Goal: Transaction & Acquisition: Download file/media

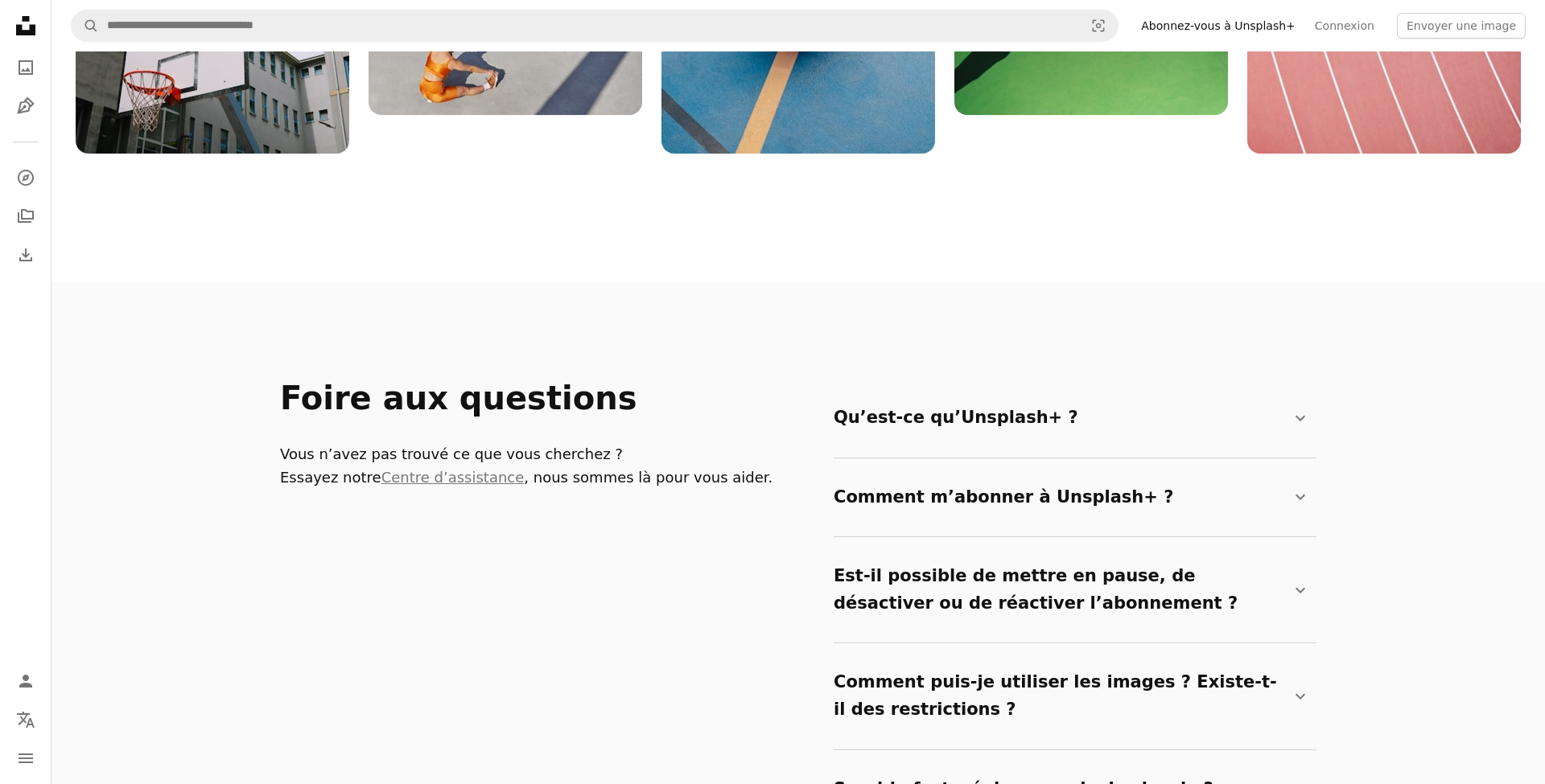
scroll to position [2459, 0]
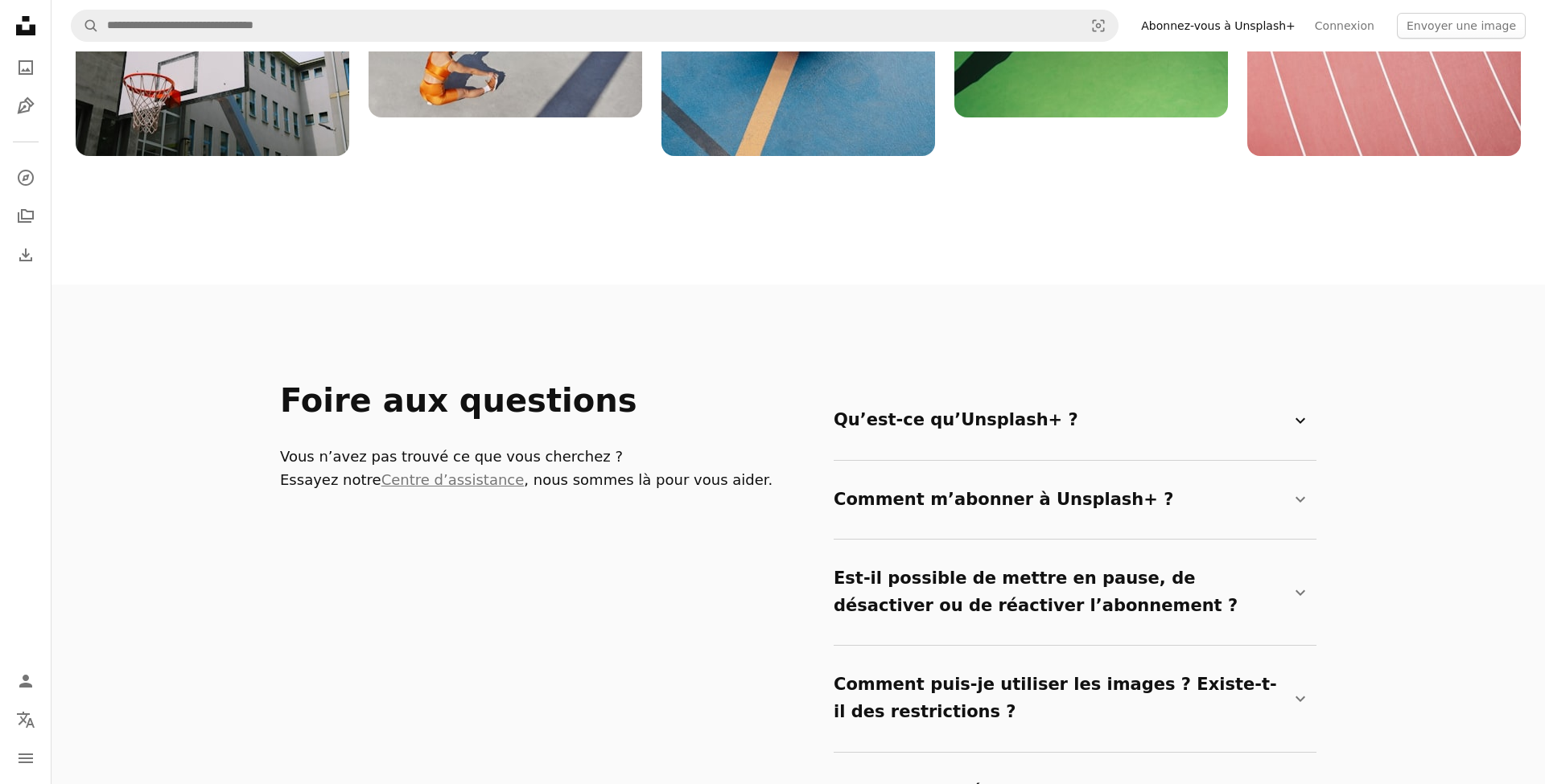
click at [950, 394] on summary "Qu’est-ce qu’Unsplash+ ? Chevron down" at bounding box center [1072, 420] width 477 height 53
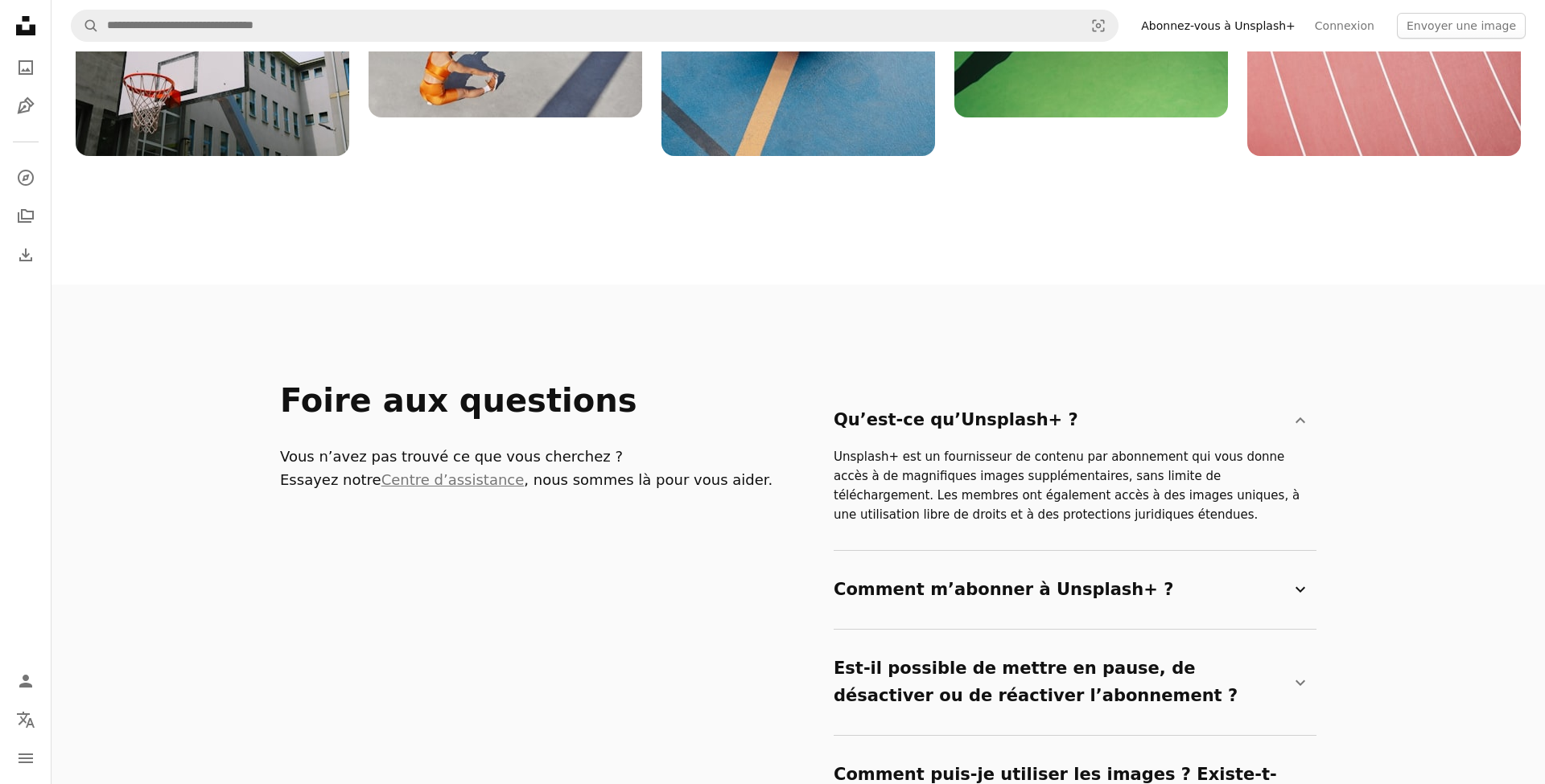
click at [985, 564] on summary "Comment m’abonner à Unsplash+ ? Chevron down" at bounding box center [1072, 590] width 477 height 53
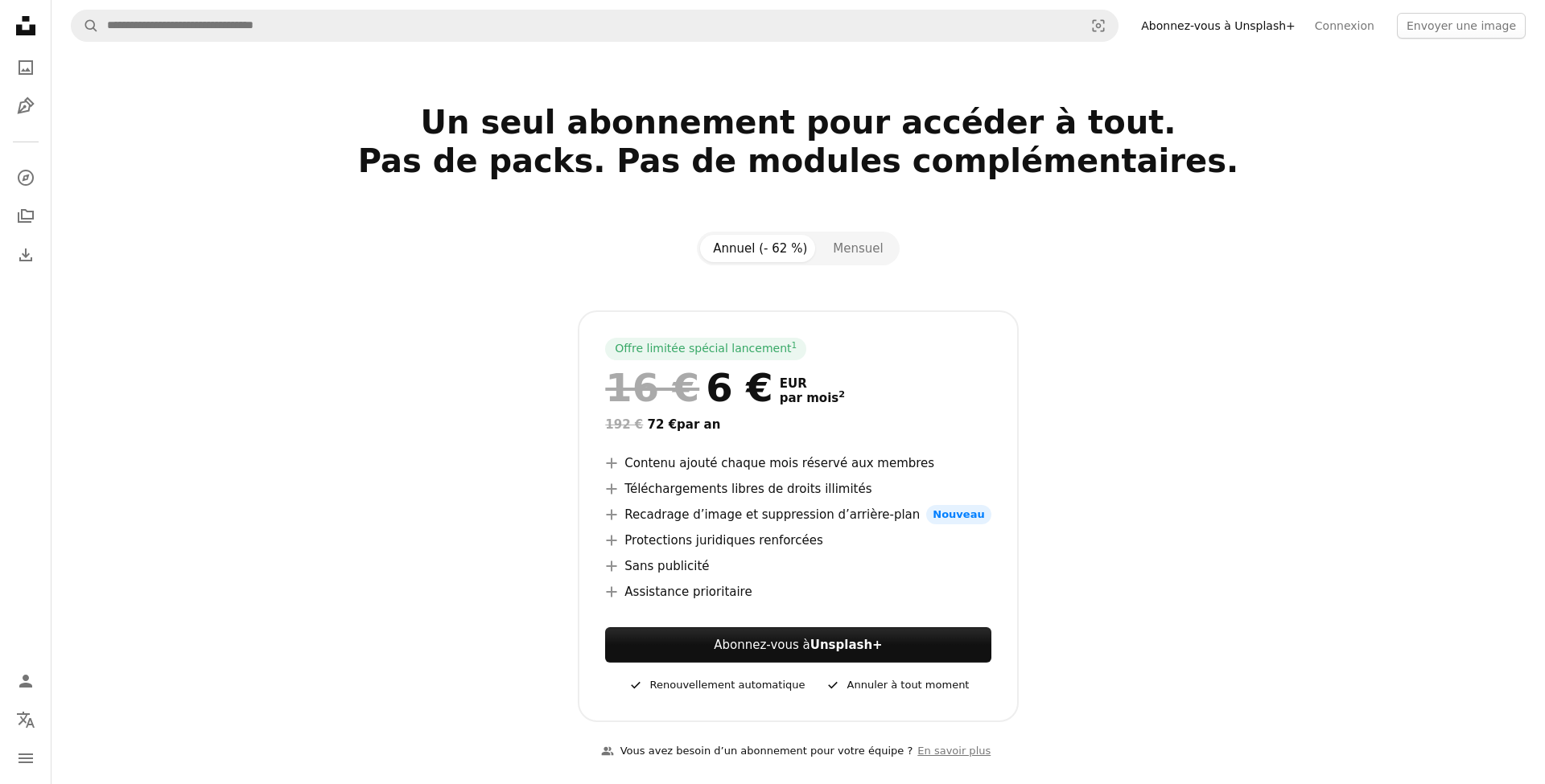
scroll to position [0, 0]
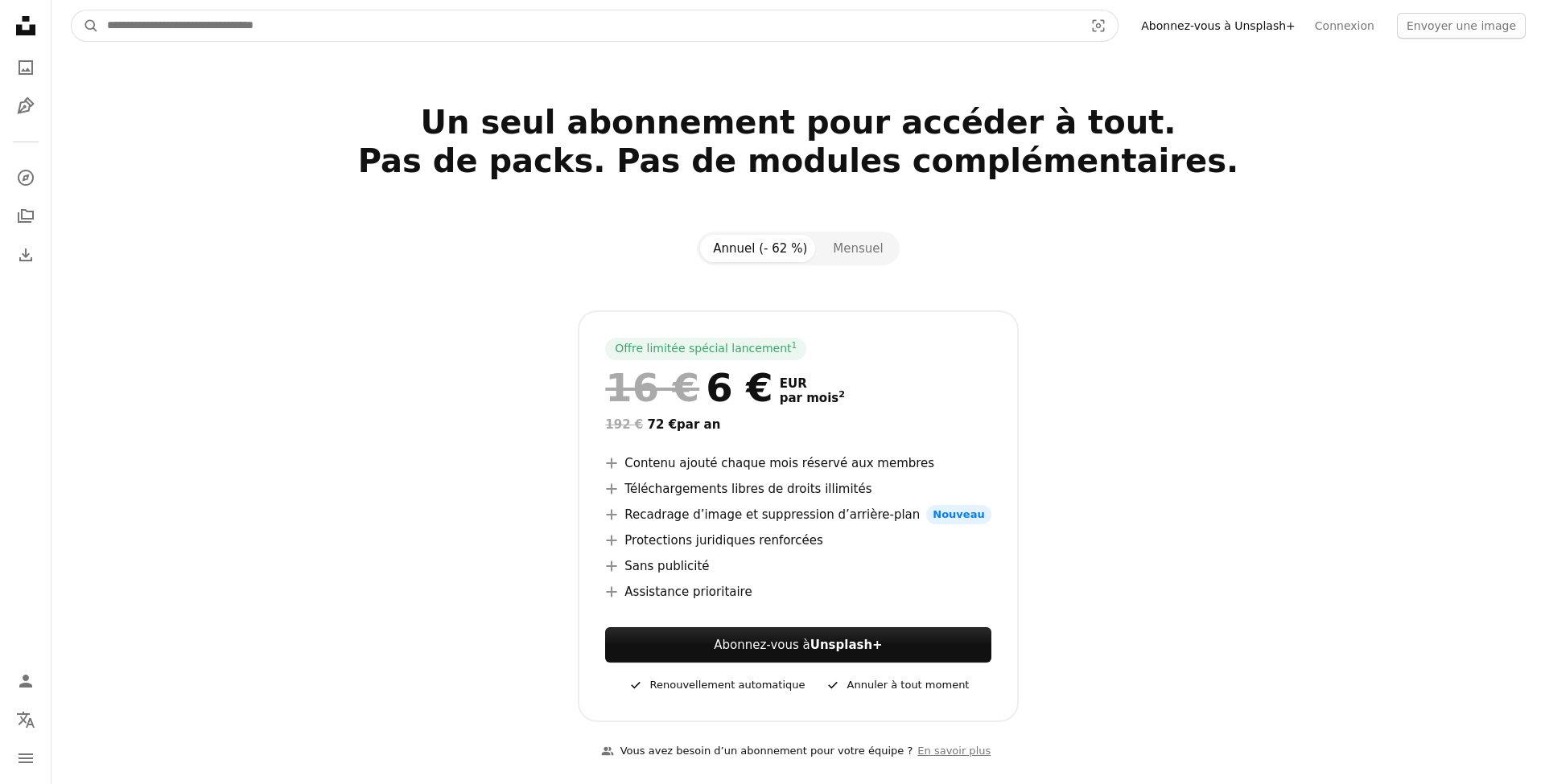
click at [516, 29] on input "Rechercher des visuels sur tout le site" at bounding box center [590, 25] width 981 height 30
type input "**********"
click at [86, 25] on button "A magnifying glass" at bounding box center [86, 25] width 27 height 30
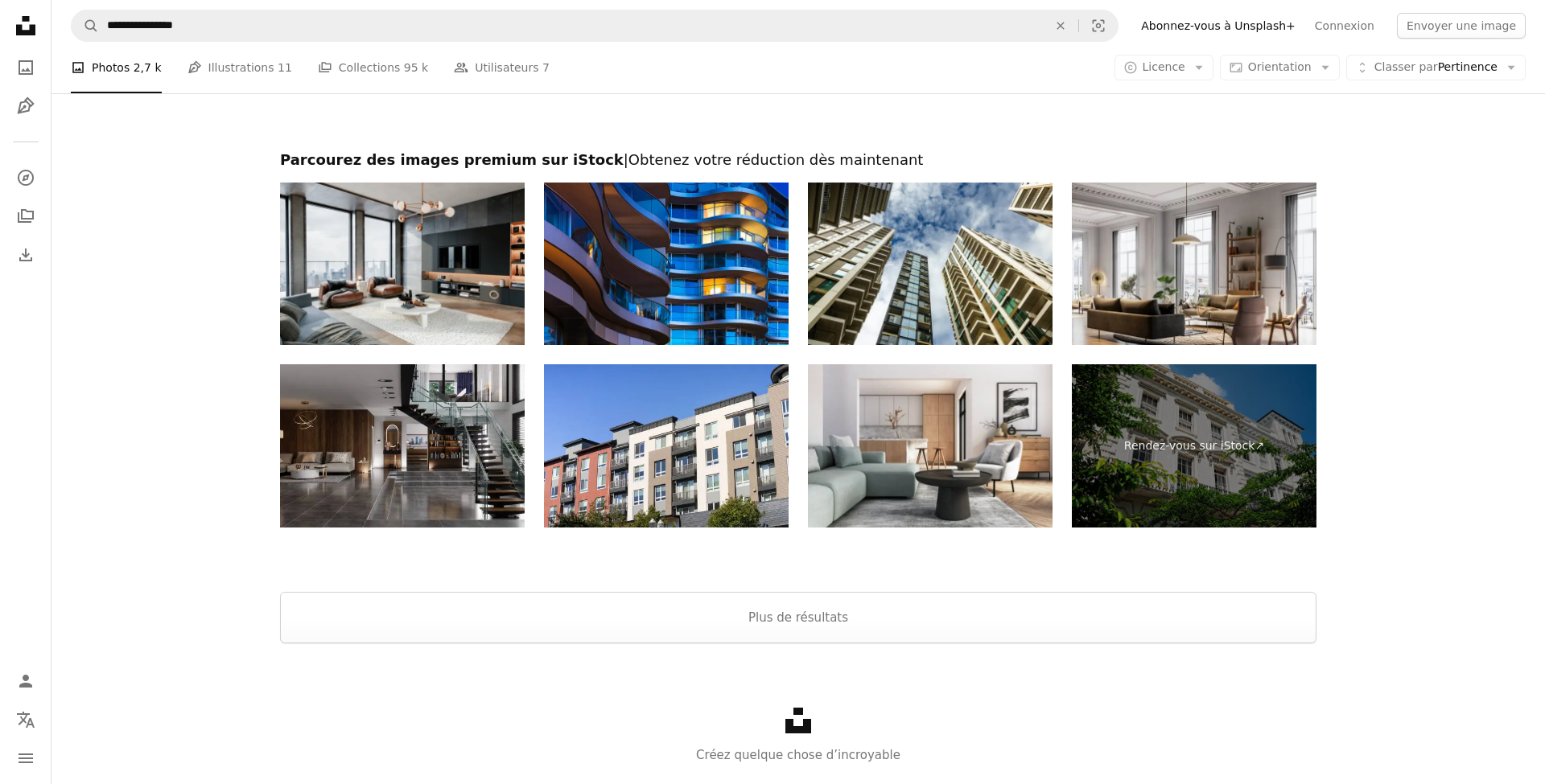
scroll to position [2665, 0]
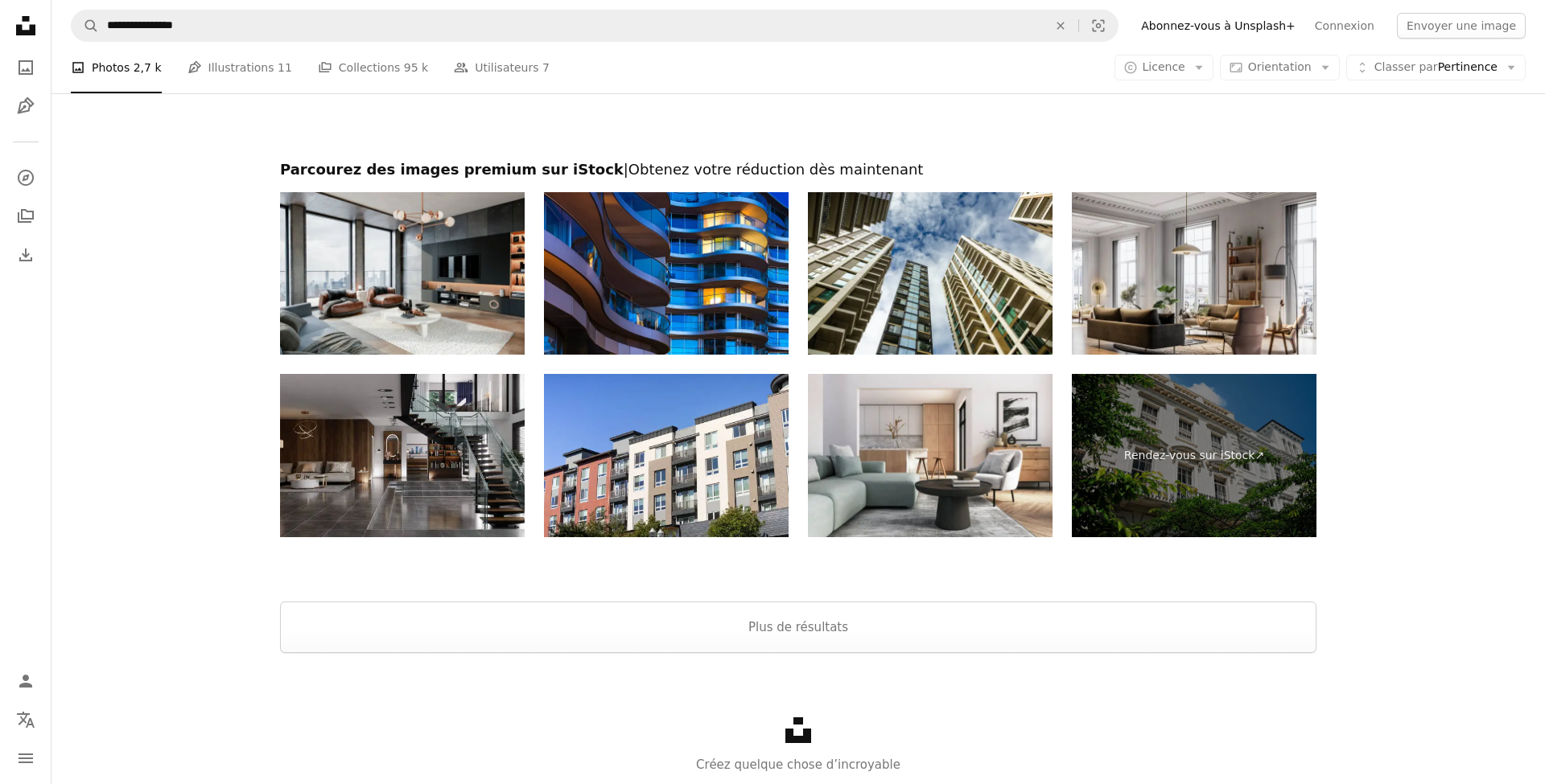
click at [532, 166] on h2 "Parcourez des images premium sur iStock | Obtenez votre réduction dès maintenant" at bounding box center [798, 170] width 1036 height 19
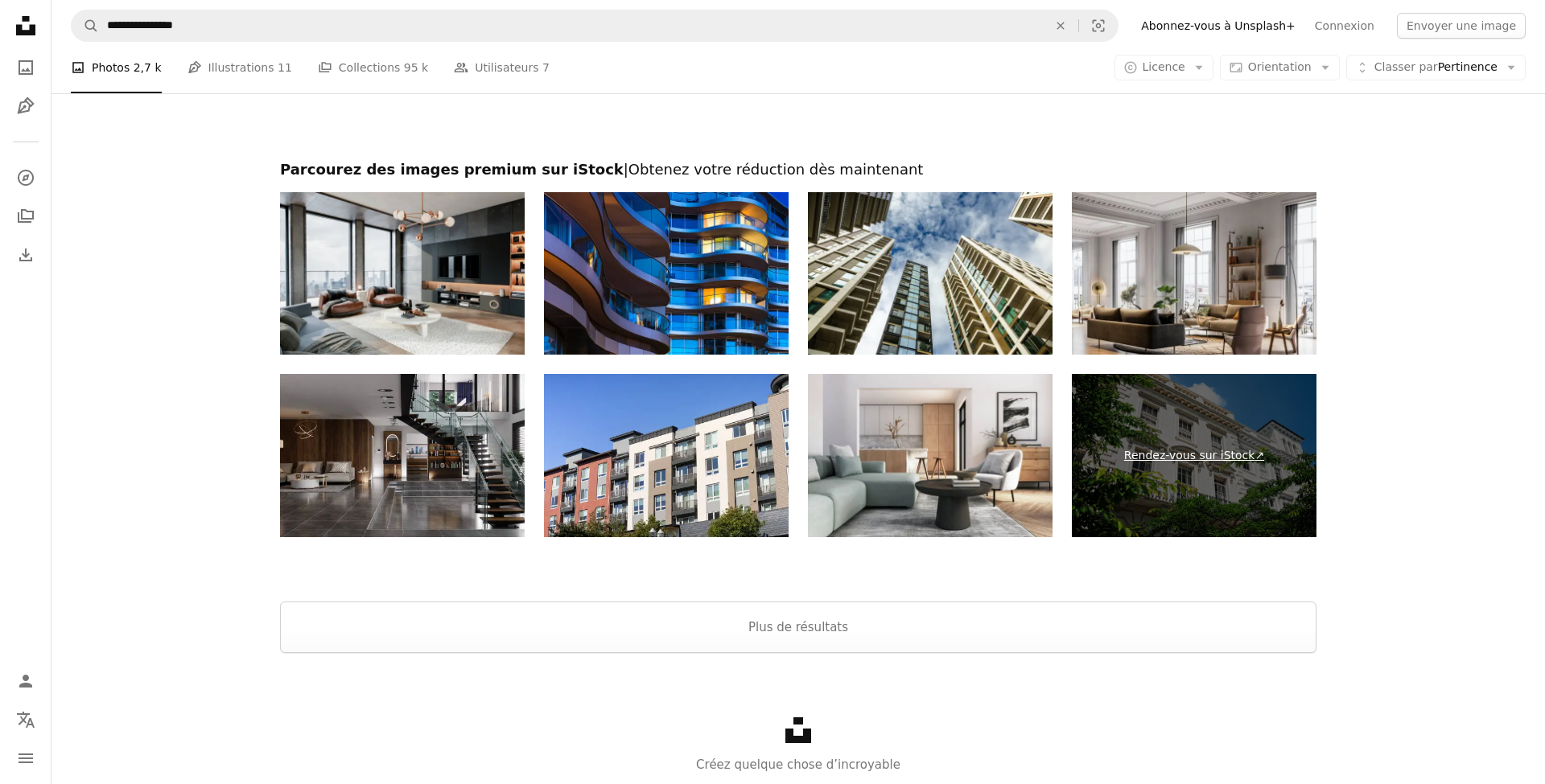
click at [1171, 455] on link "Rendez-vous sur iStock ↗" at bounding box center [1194, 456] width 244 height 163
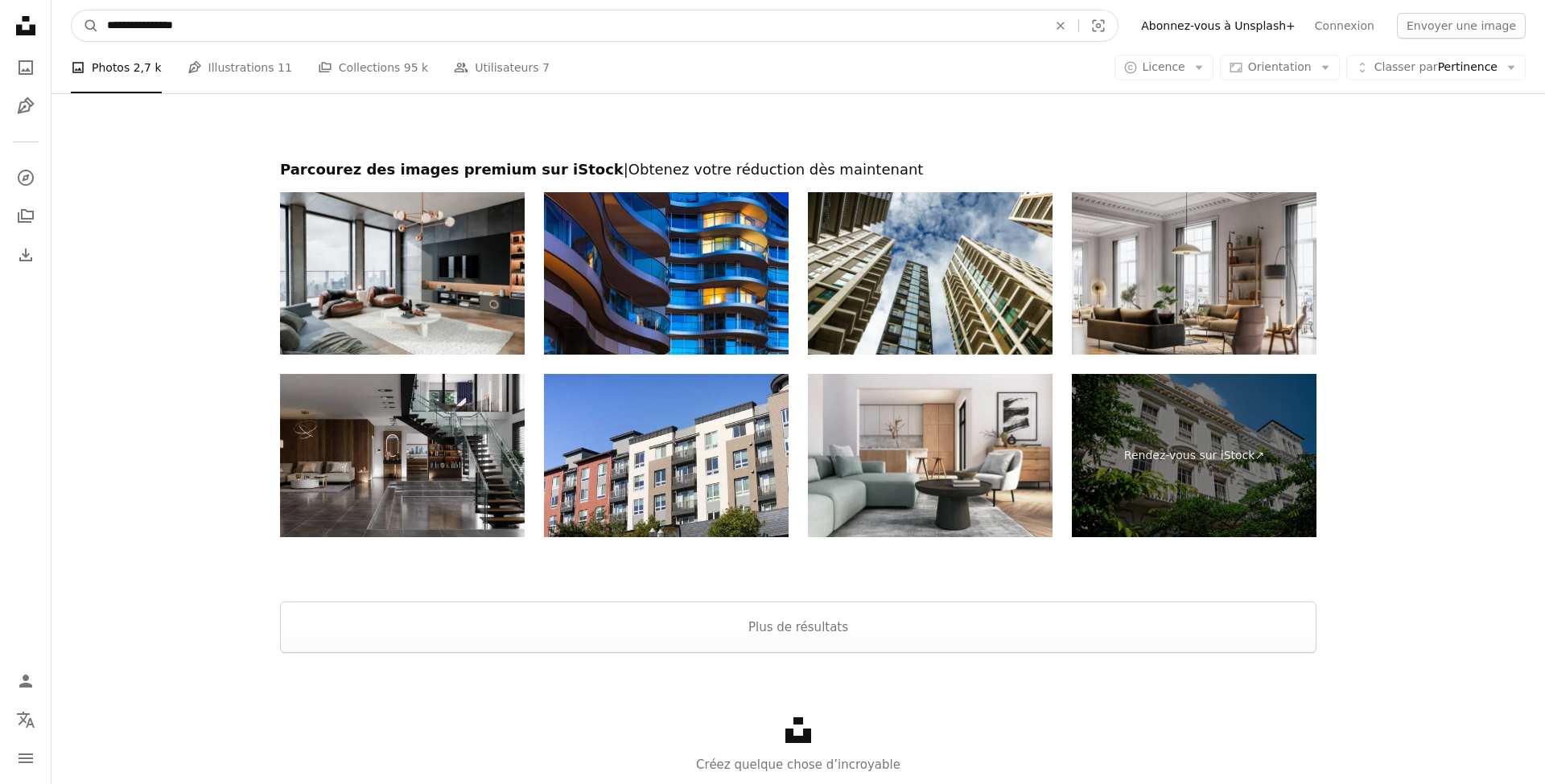
click at [372, 36] on input "**********" at bounding box center [571, 25] width 944 height 30
paste input "**********"
type input "**********"
click at [86, 25] on button "A magnifying glass" at bounding box center [86, 25] width 27 height 30
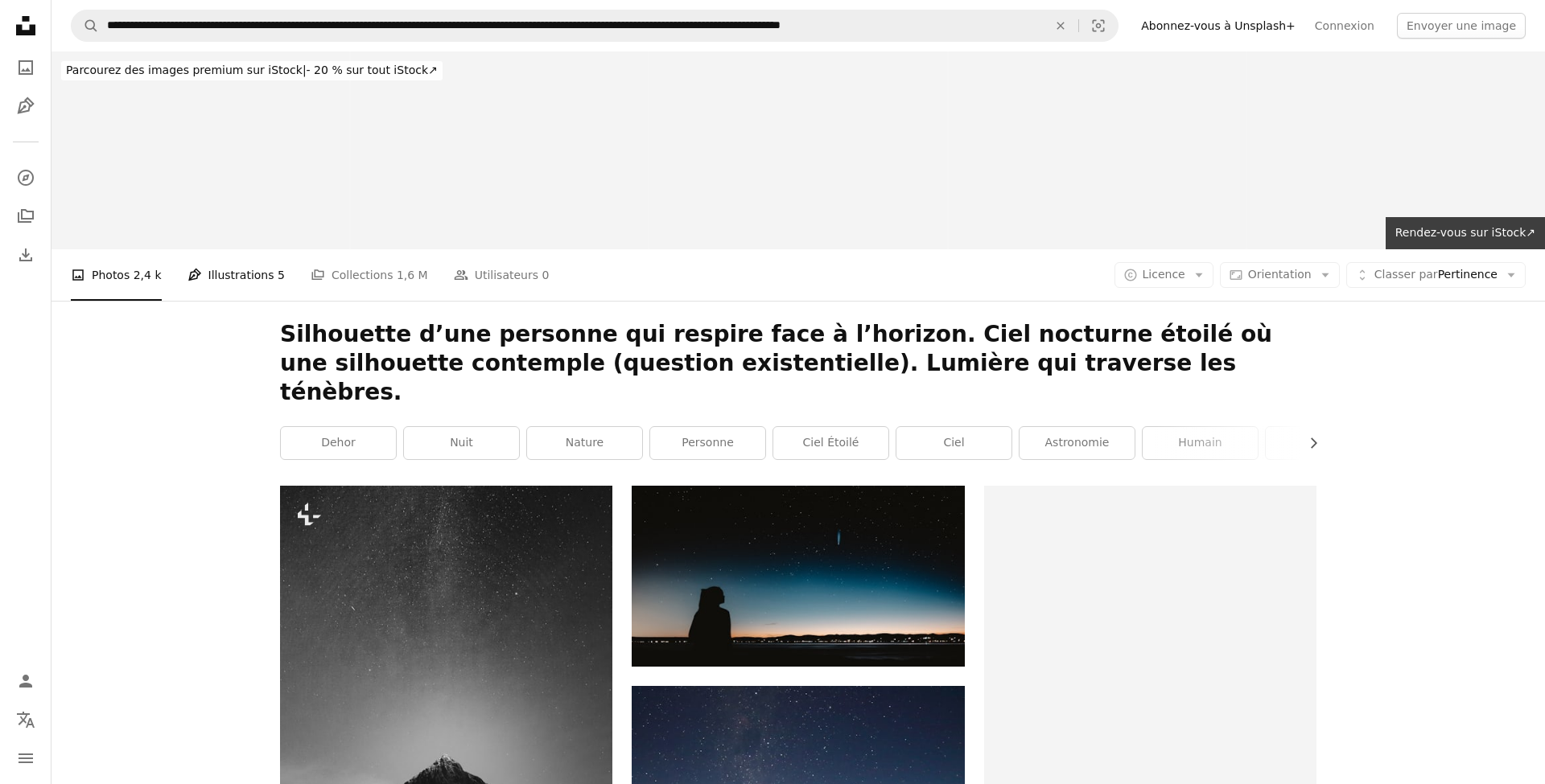
click at [221, 280] on link "Pen Tool Illustrations 5" at bounding box center [236, 274] width 97 height 52
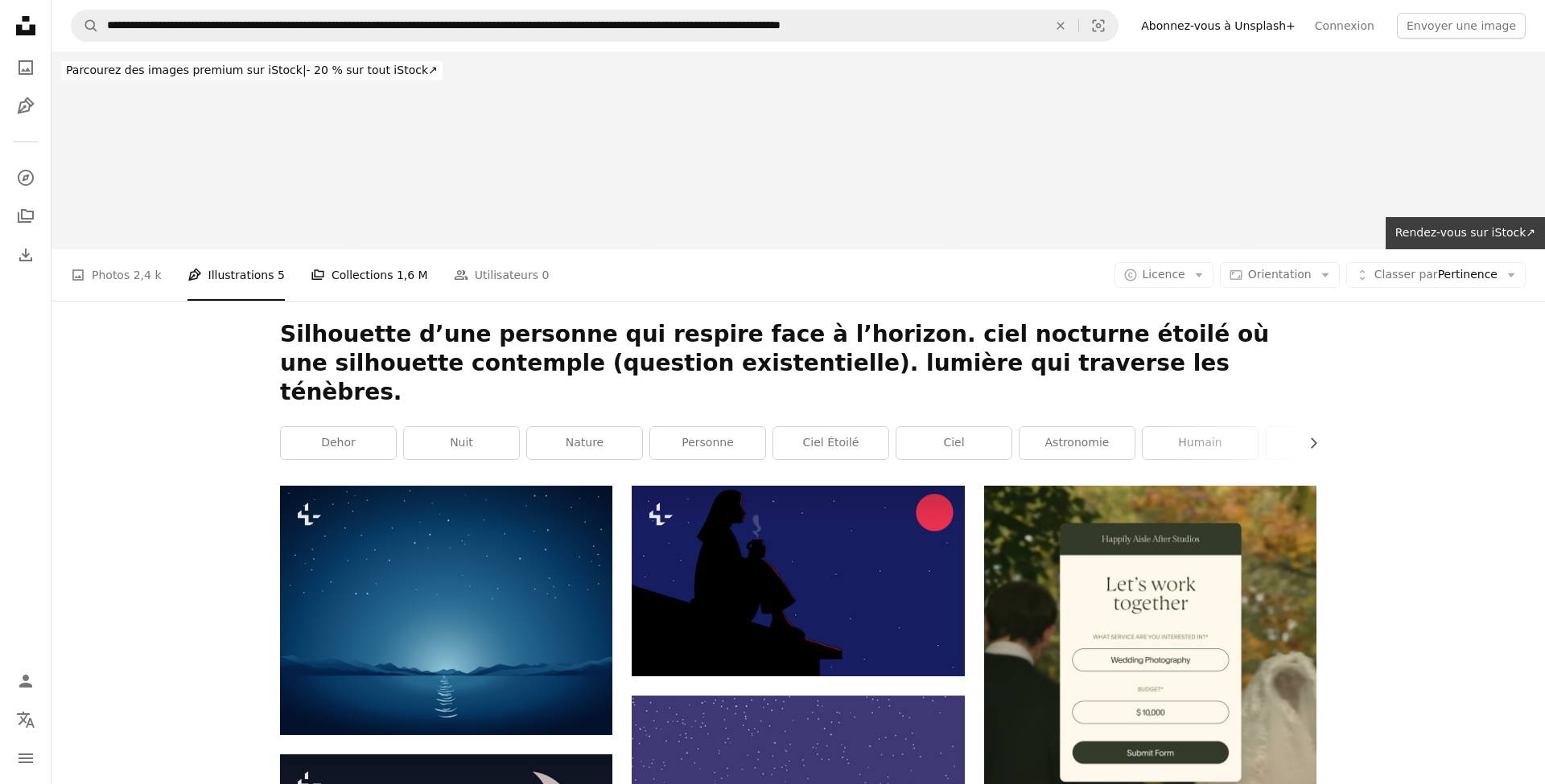
click at [341, 269] on link "A stack of folders Collections 1,6 M" at bounding box center [369, 274] width 118 height 52
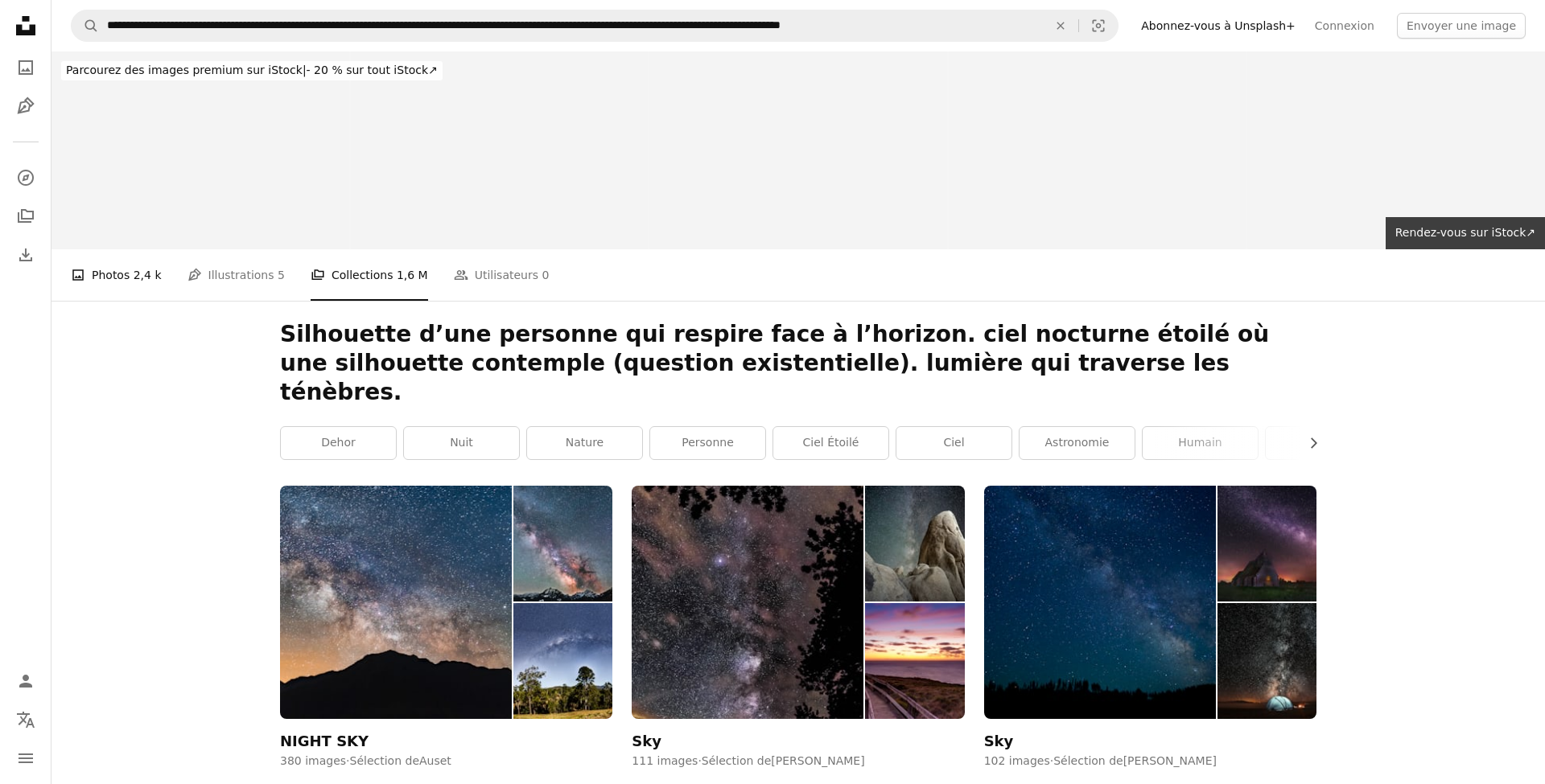
click at [119, 276] on link "A photo Photos 2,4 k" at bounding box center [116, 274] width 90 height 52
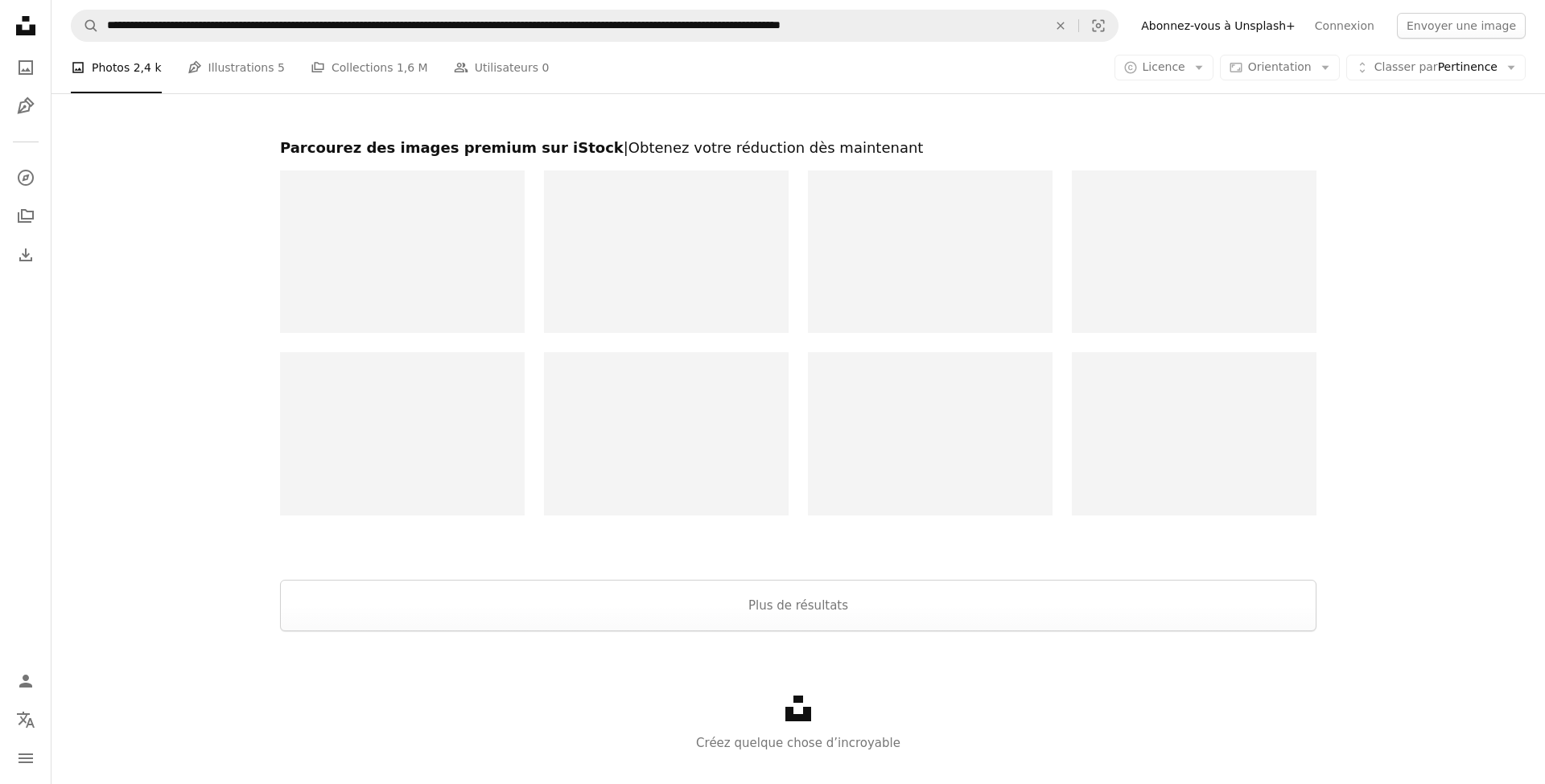
scroll to position [3050, 0]
click at [845, 734] on p "Créez quelque chose d’incroyable" at bounding box center [798, 744] width 1493 height 19
click at [803, 581] on button "Plus de résultats" at bounding box center [798, 606] width 1036 height 52
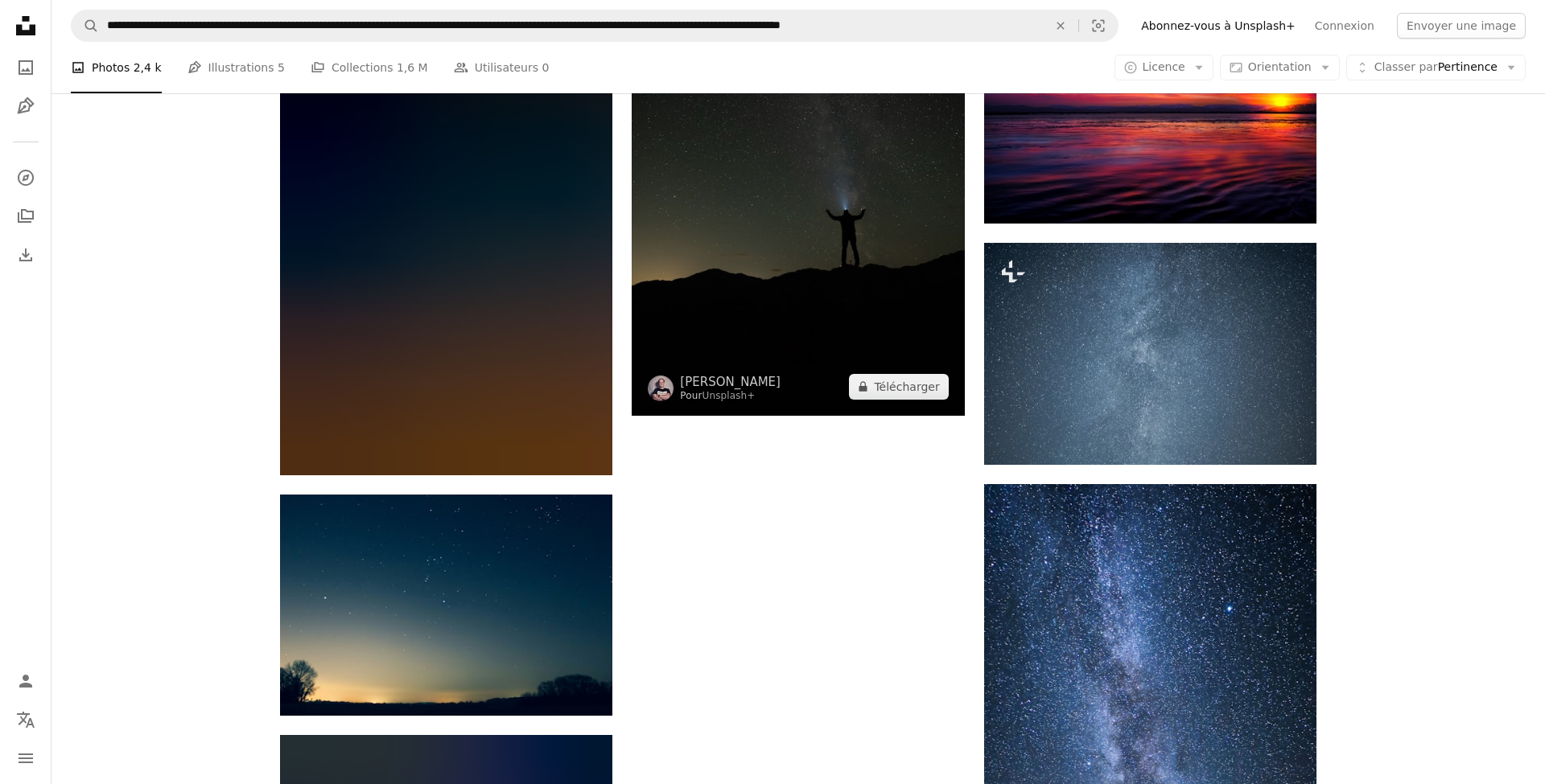
scroll to position [11223, 0]
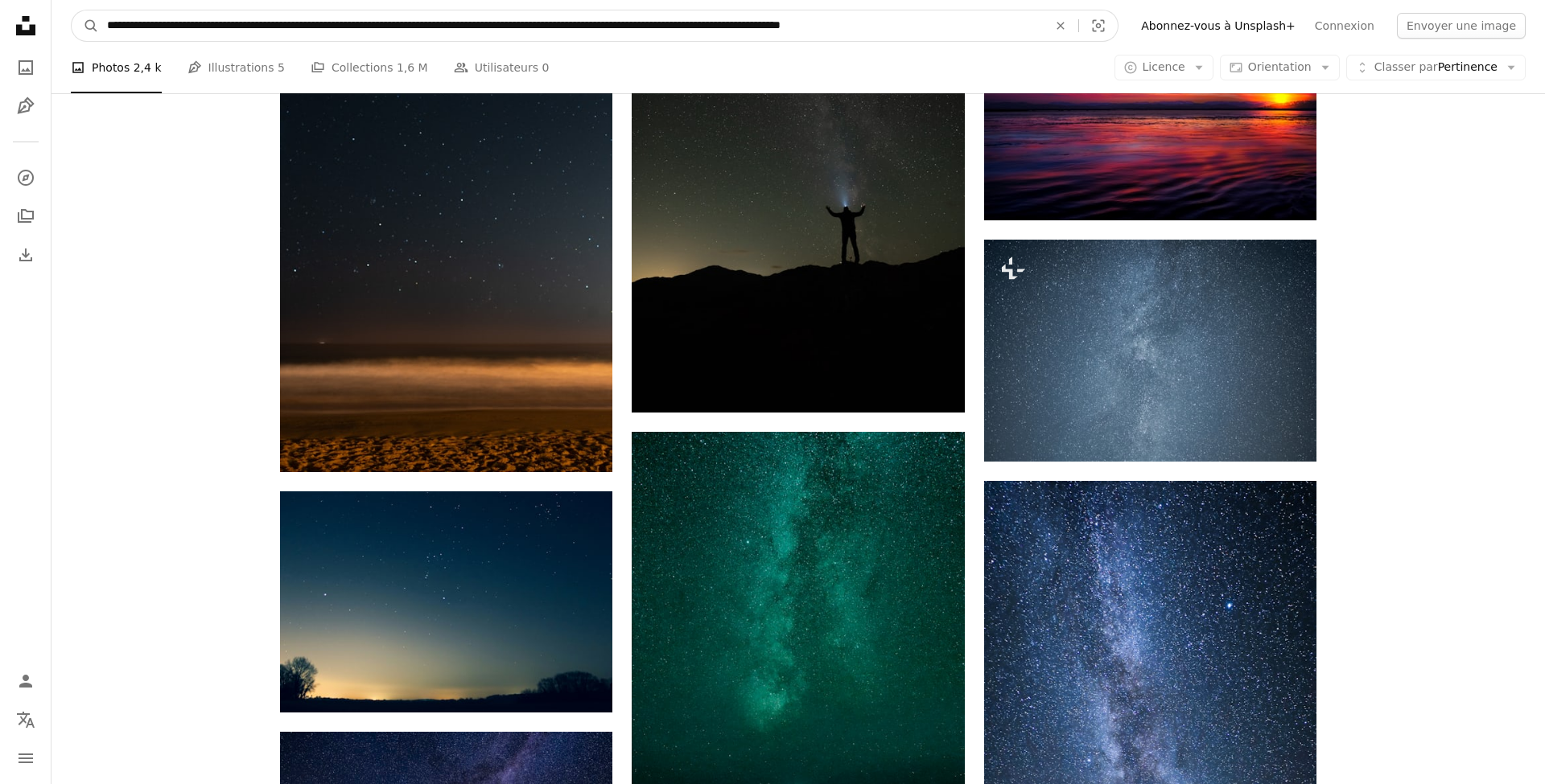
drag, startPoint x: 945, startPoint y: 7, endPoint x: 841, endPoint y: -91, distance: 142.9
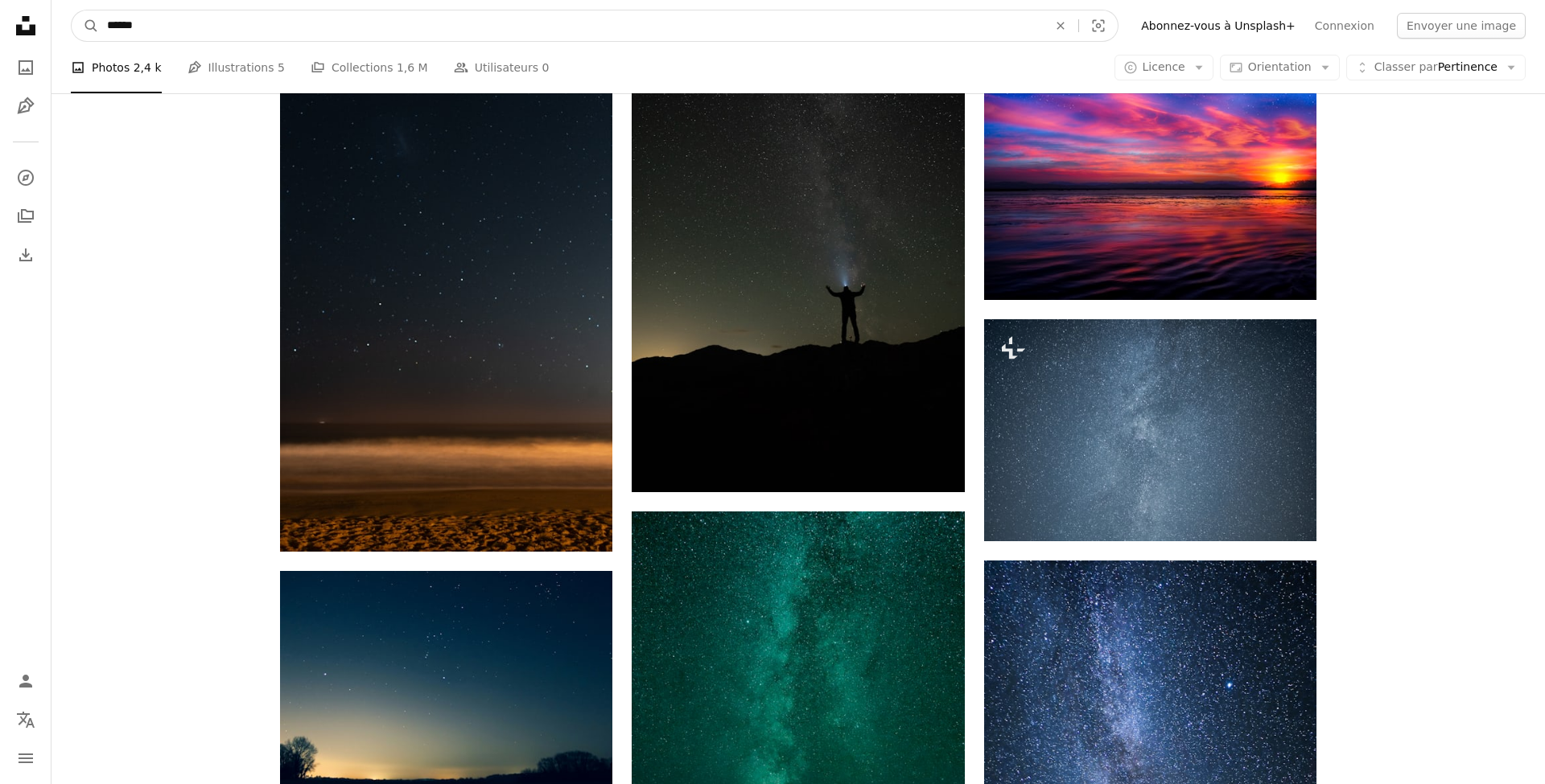
type input "*******"
click at [86, 25] on button "A magnifying glass" at bounding box center [86, 25] width 27 height 30
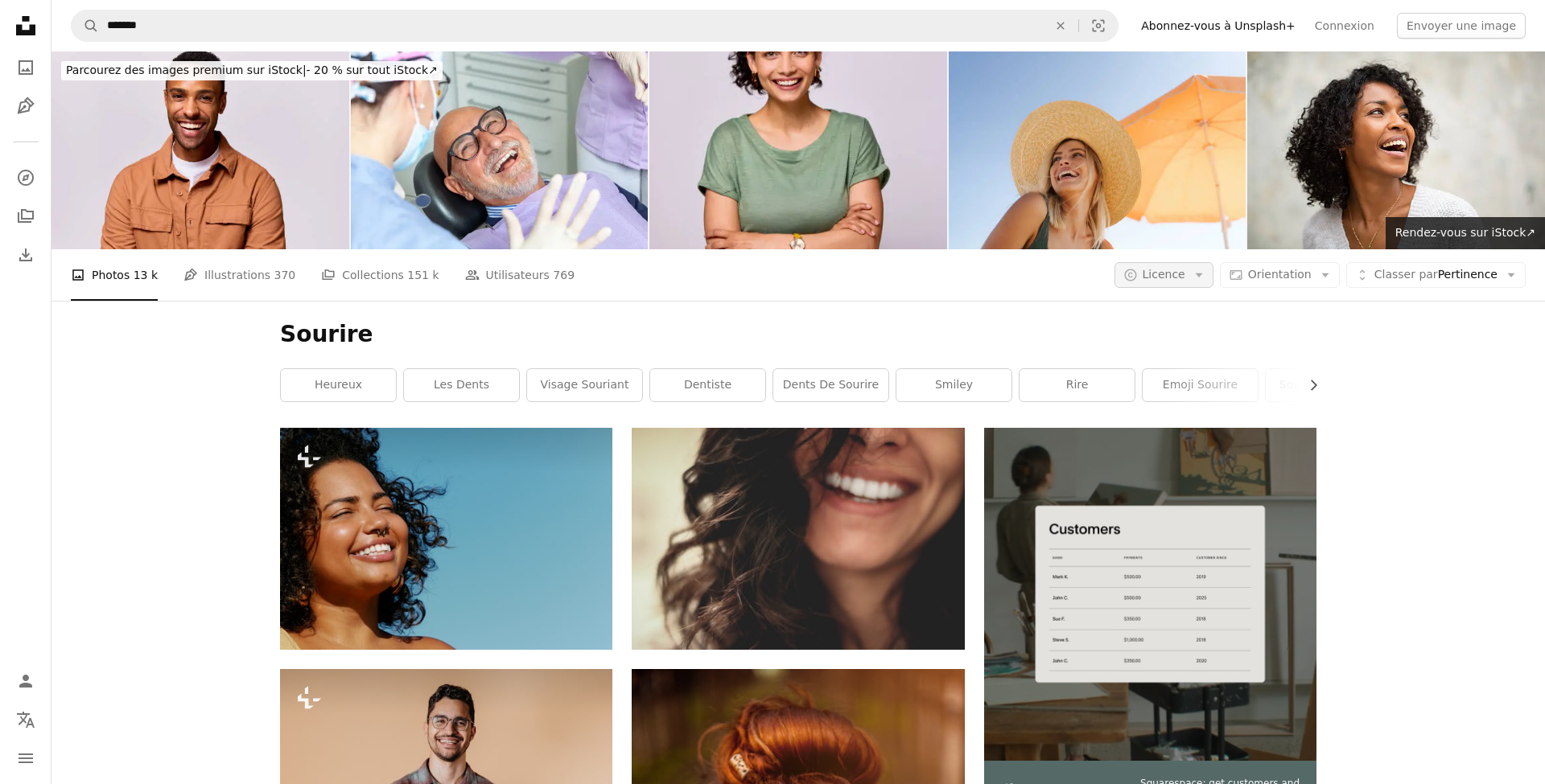
click at [1198, 277] on button "A copyright icon © Licence Arrow down" at bounding box center [1165, 275] width 99 height 25
click at [1213, 397] on span "Gratuite" at bounding box center [1205, 404] width 98 height 17
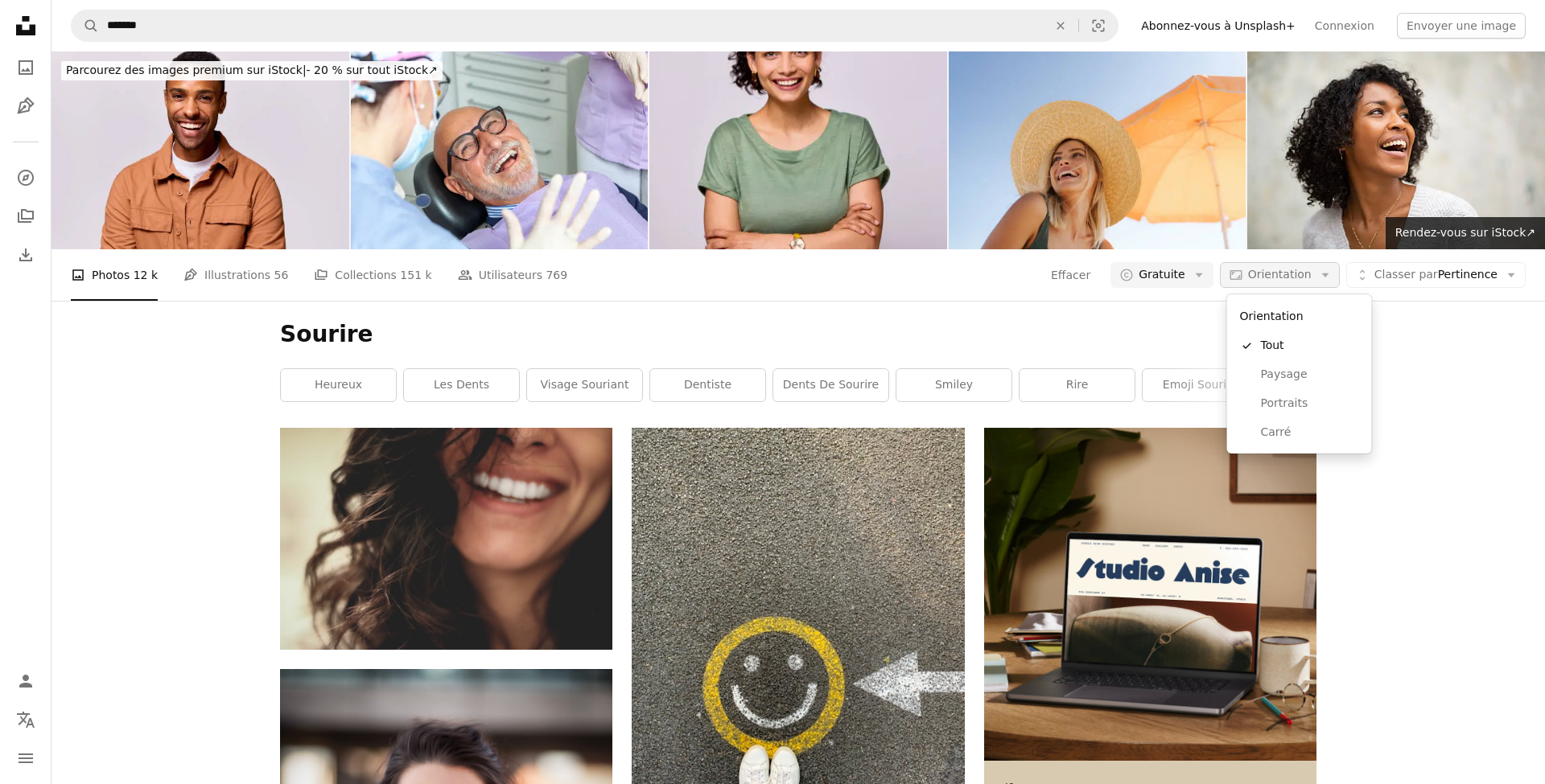
click at [1285, 280] on span "Orientation" at bounding box center [1279, 273] width 63 height 13
click at [1313, 376] on span "Paysage" at bounding box center [1310, 374] width 98 height 17
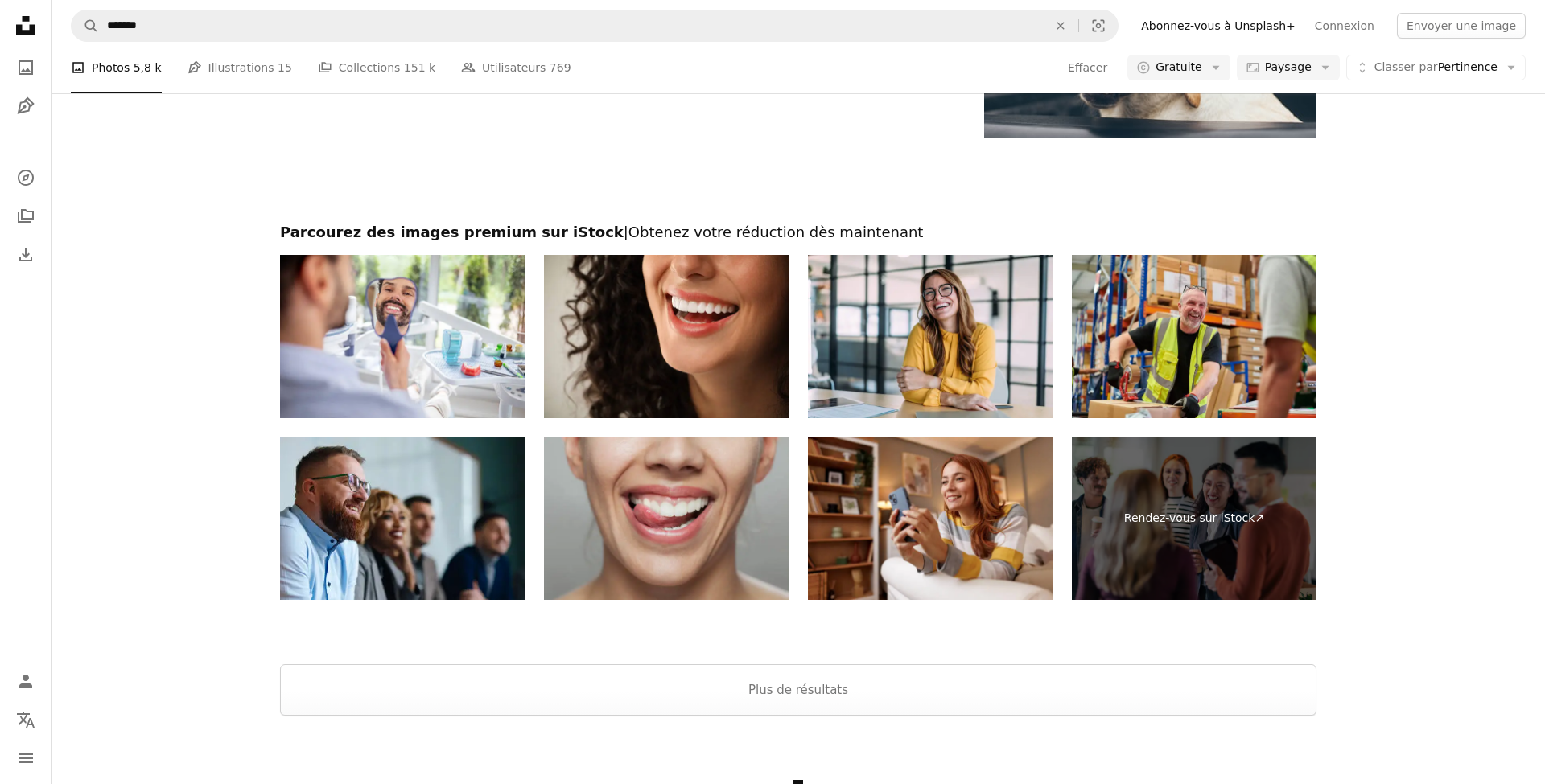
scroll to position [2426, 0]
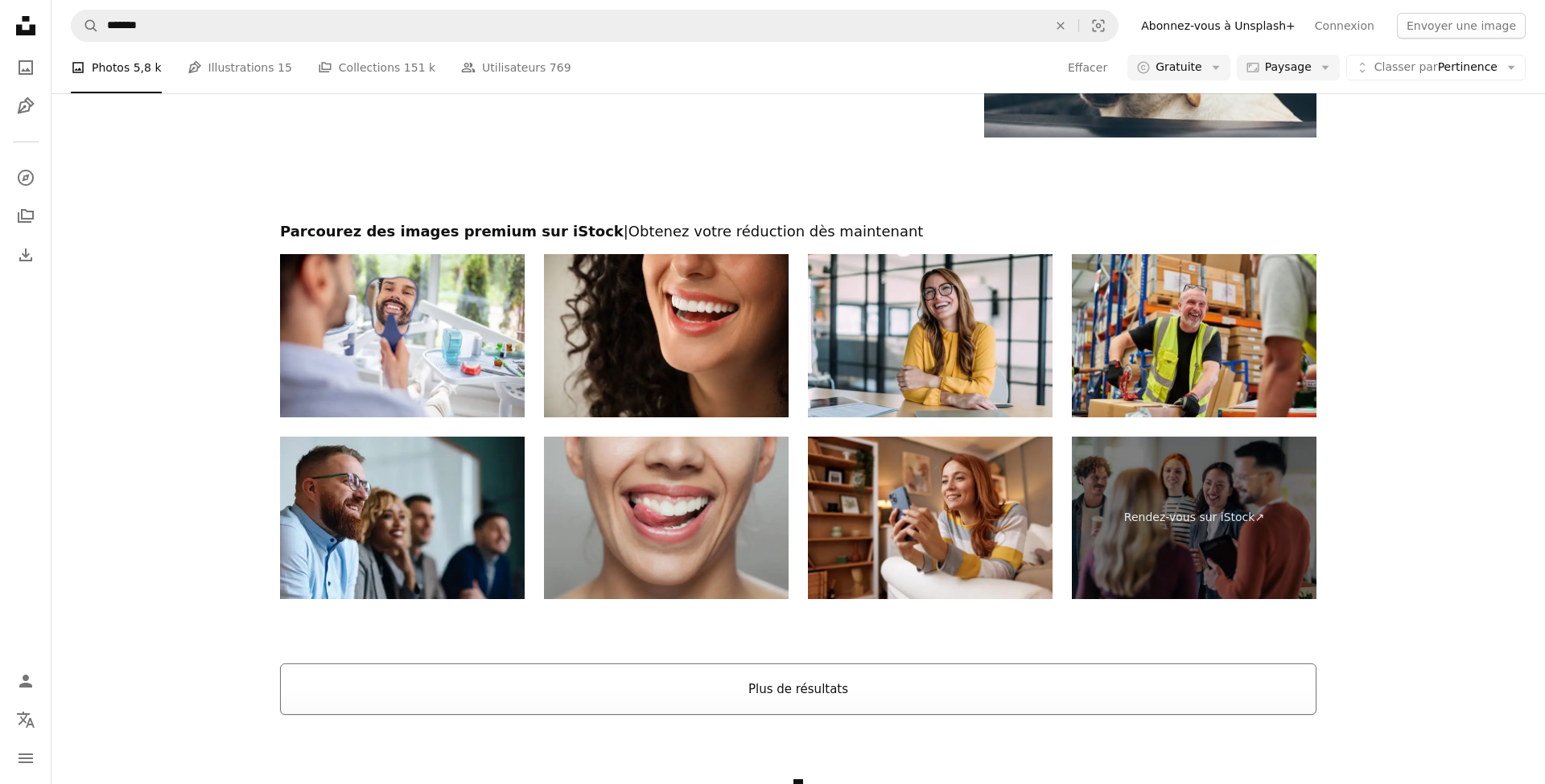
click at [1095, 681] on button "Plus de résultats" at bounding box center [798, 689] width 1036 height 52
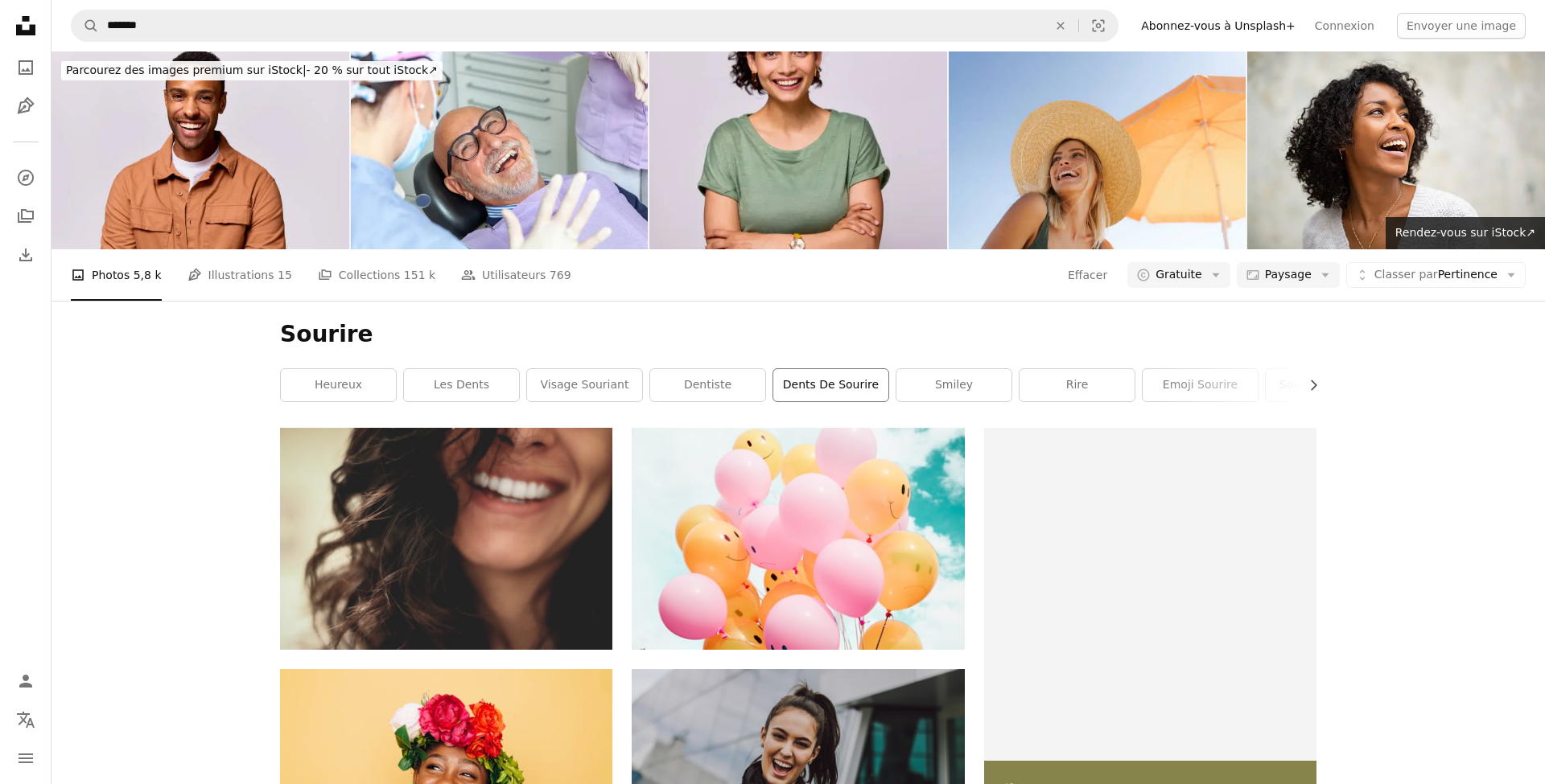
scroll to position [0, 0]
click at [1203, 279] on span "Gratuite" at bounding box center [1179, 275] width 47 height 17
click at [1213, 374] on span "Unsplash+" at bounding box center [1219, 374] width 98 height 17
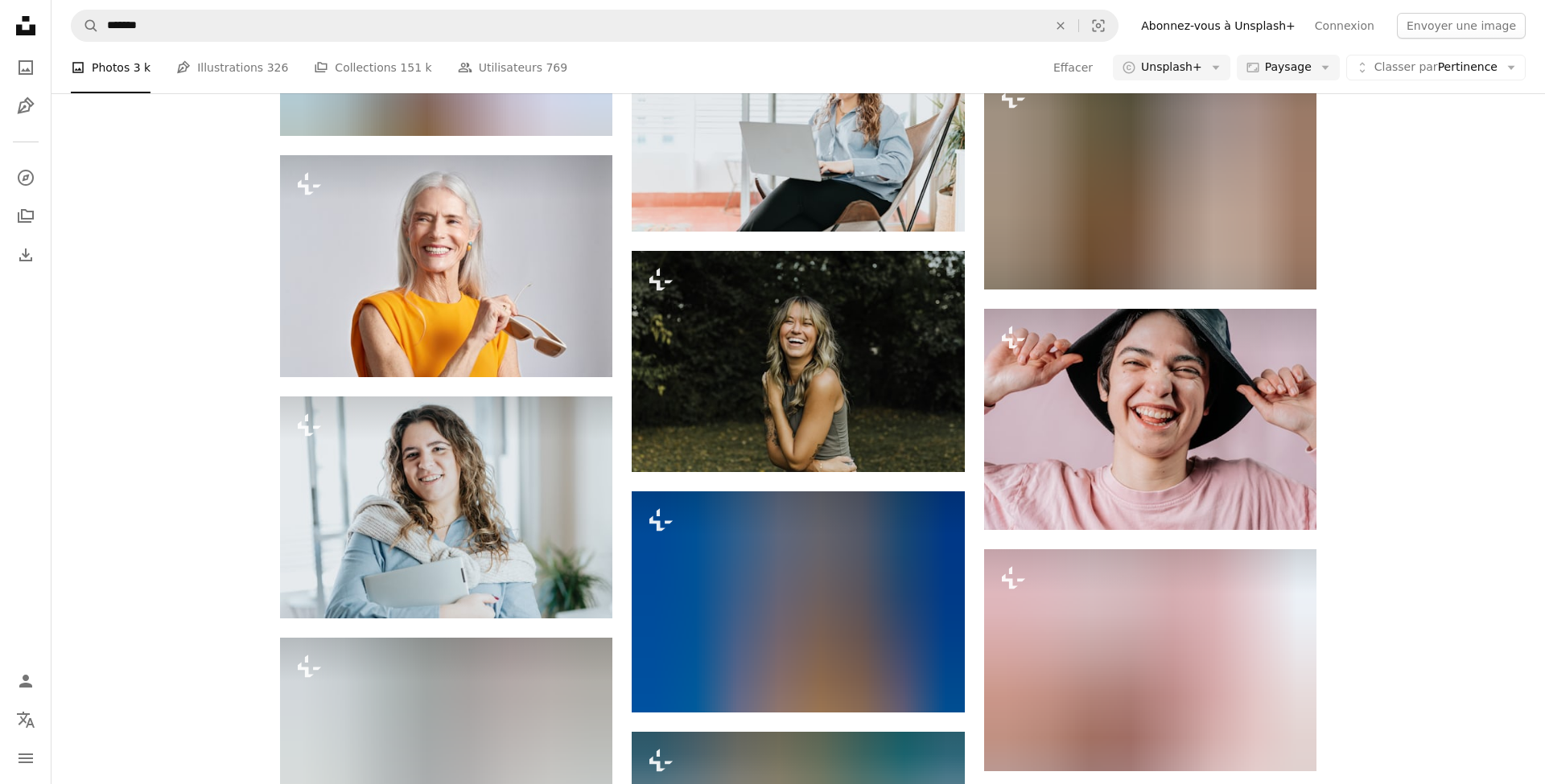
scroll to position [8567, 0]
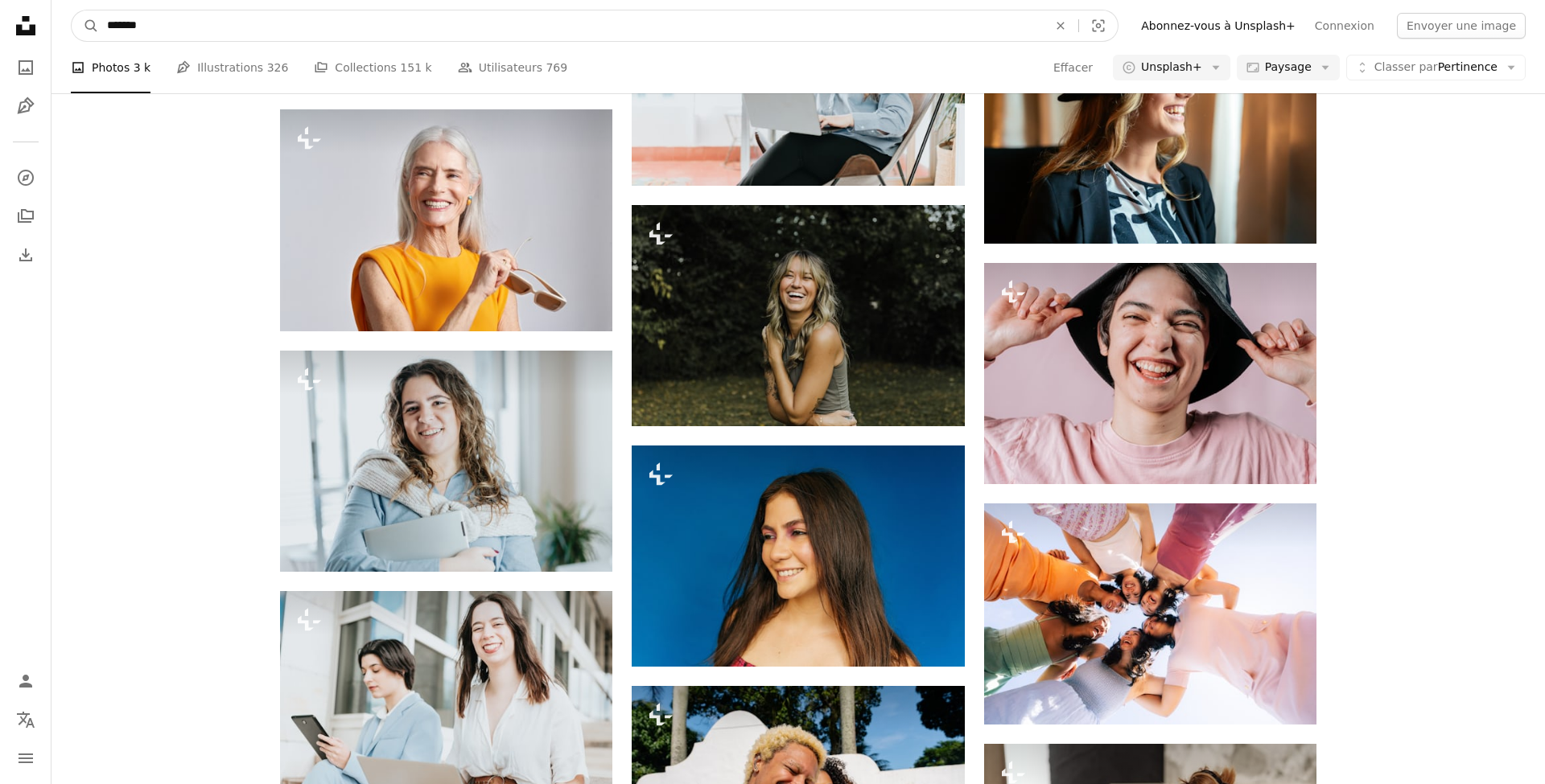
click at [334, 20] on input "*******" at bounding box center [571, 25] width 944 height 30
paste input "**********"
type input "**********"
click at [86, 25] on button "A magnifying glass" at bounding box center [86, 25] width 27 height 30
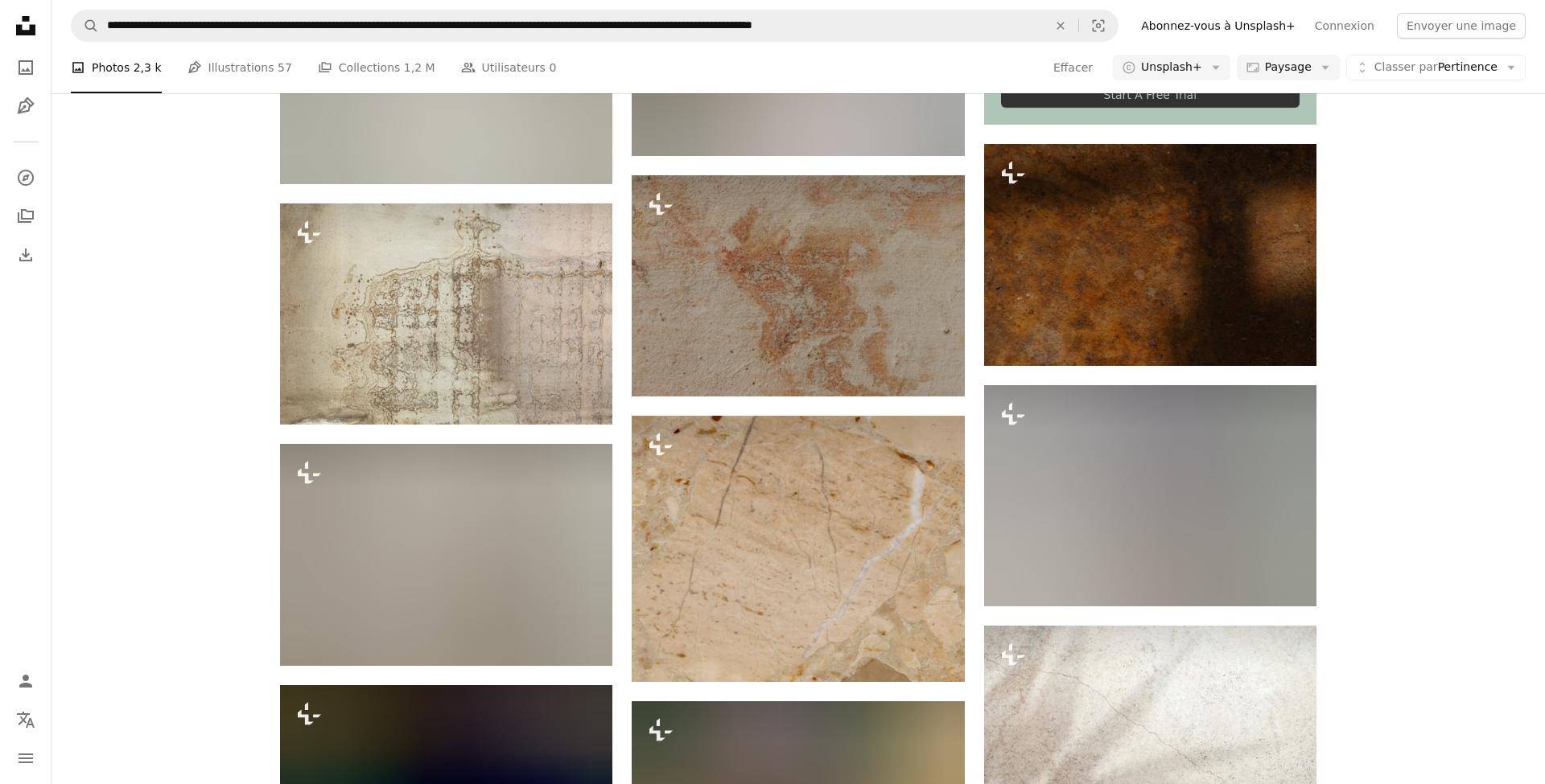
scroll to position [845, 0]
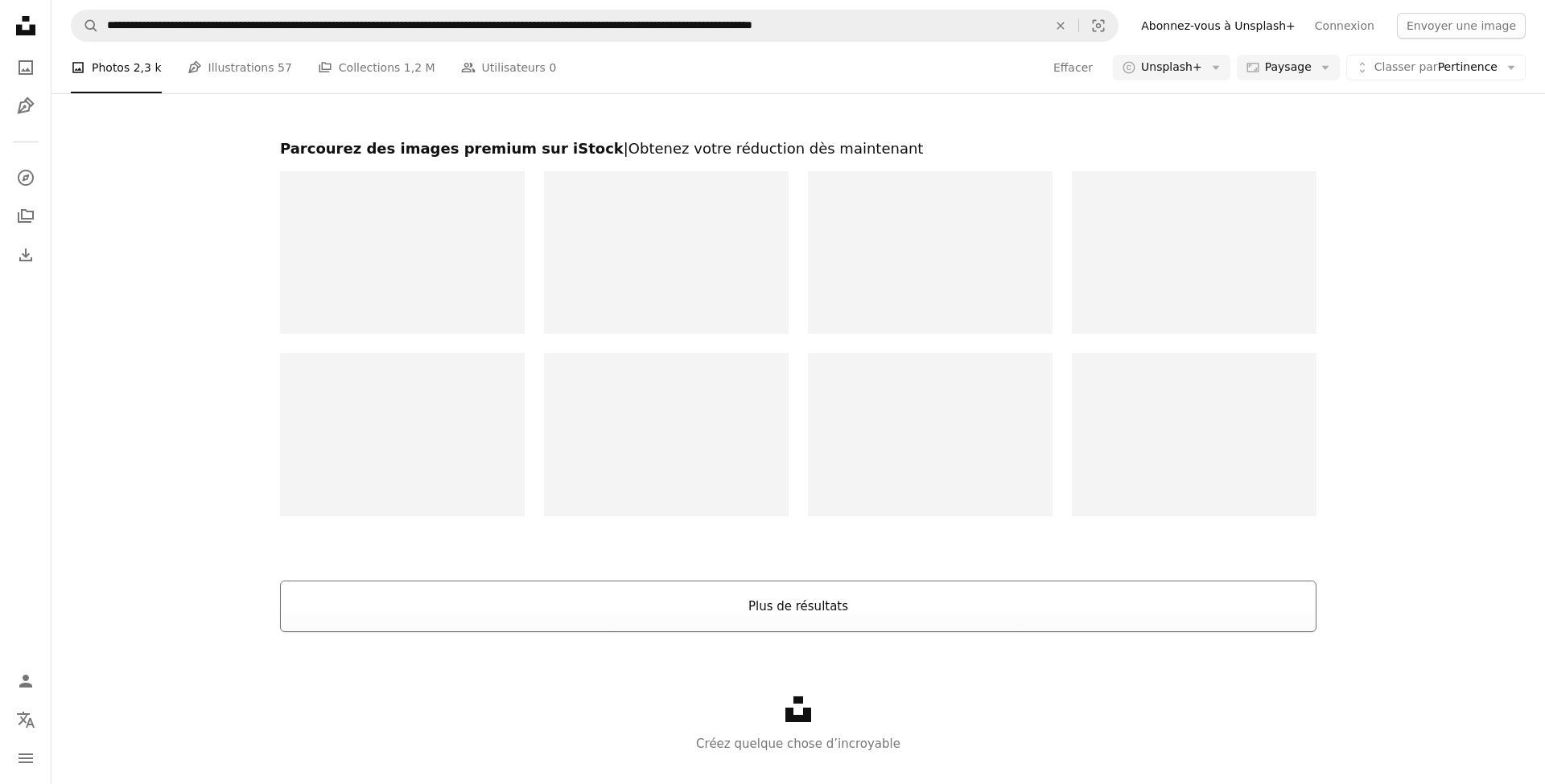
click at [774, 581] on button "Plus de résultats" at bounding box center [798, 606] width 1036 height 52
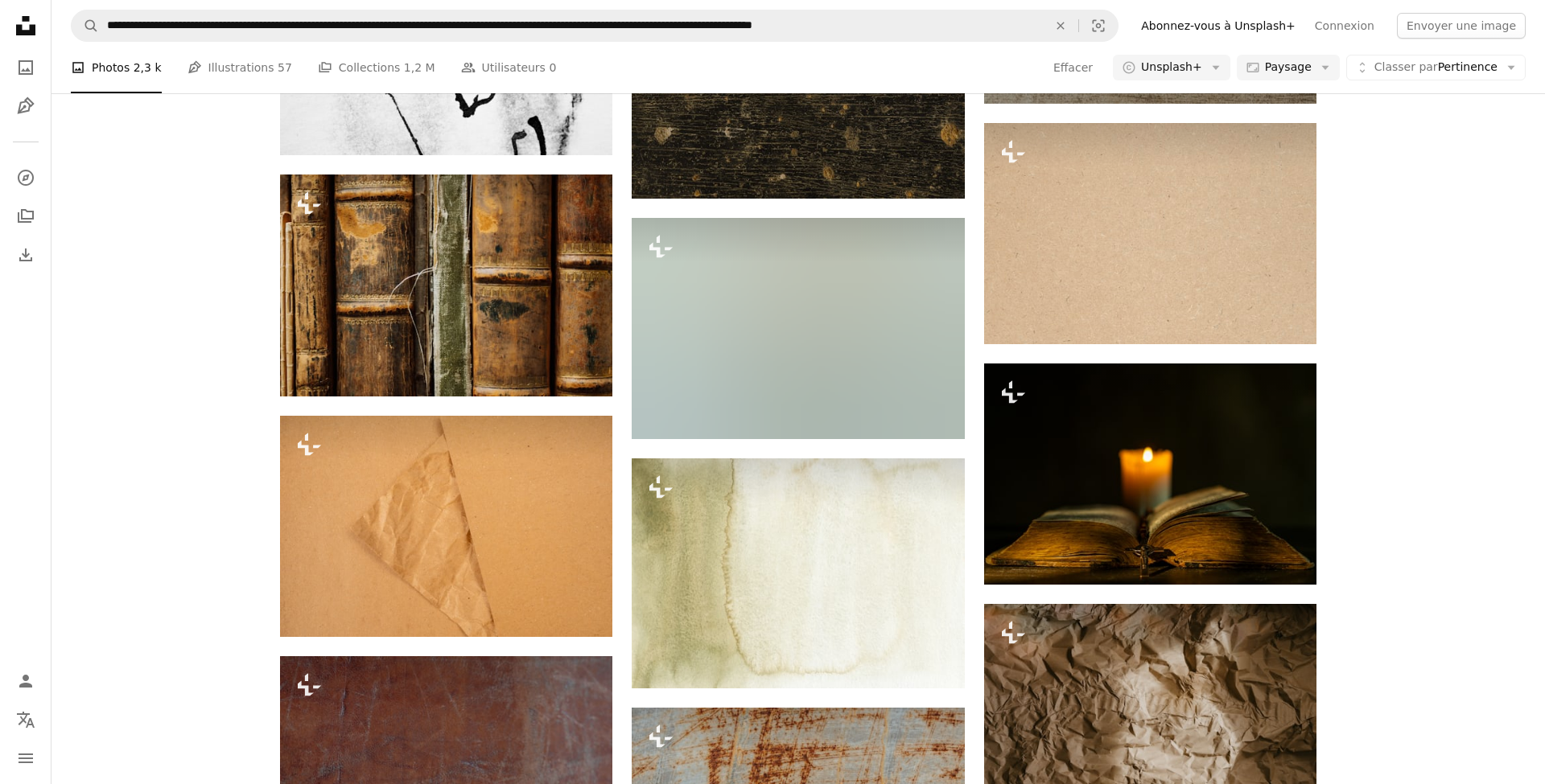
scroll to position [5212, 0]
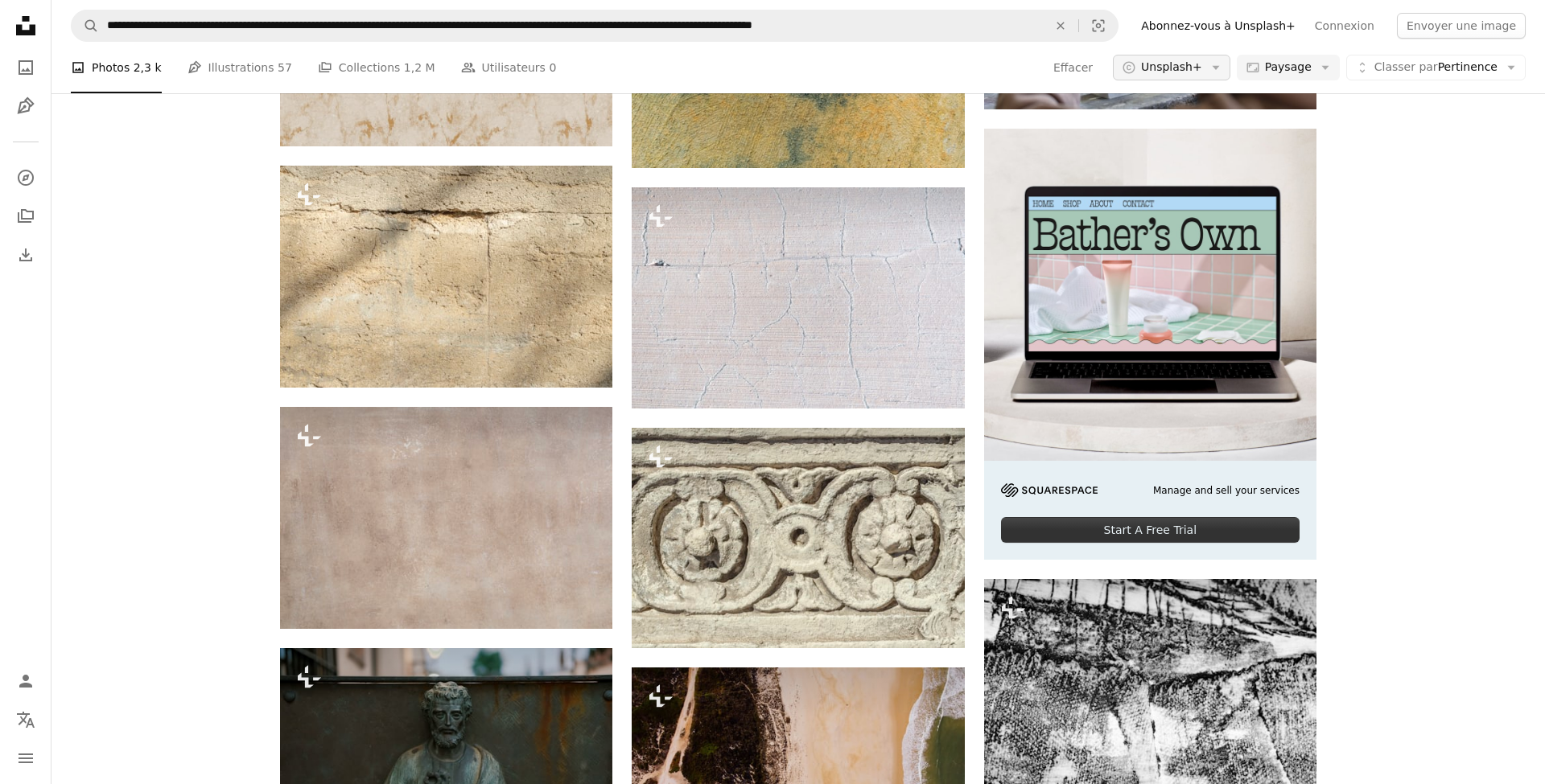
click at [1219, 67] on icon "button" at bounding box center [1215, 68] width 7 height 4
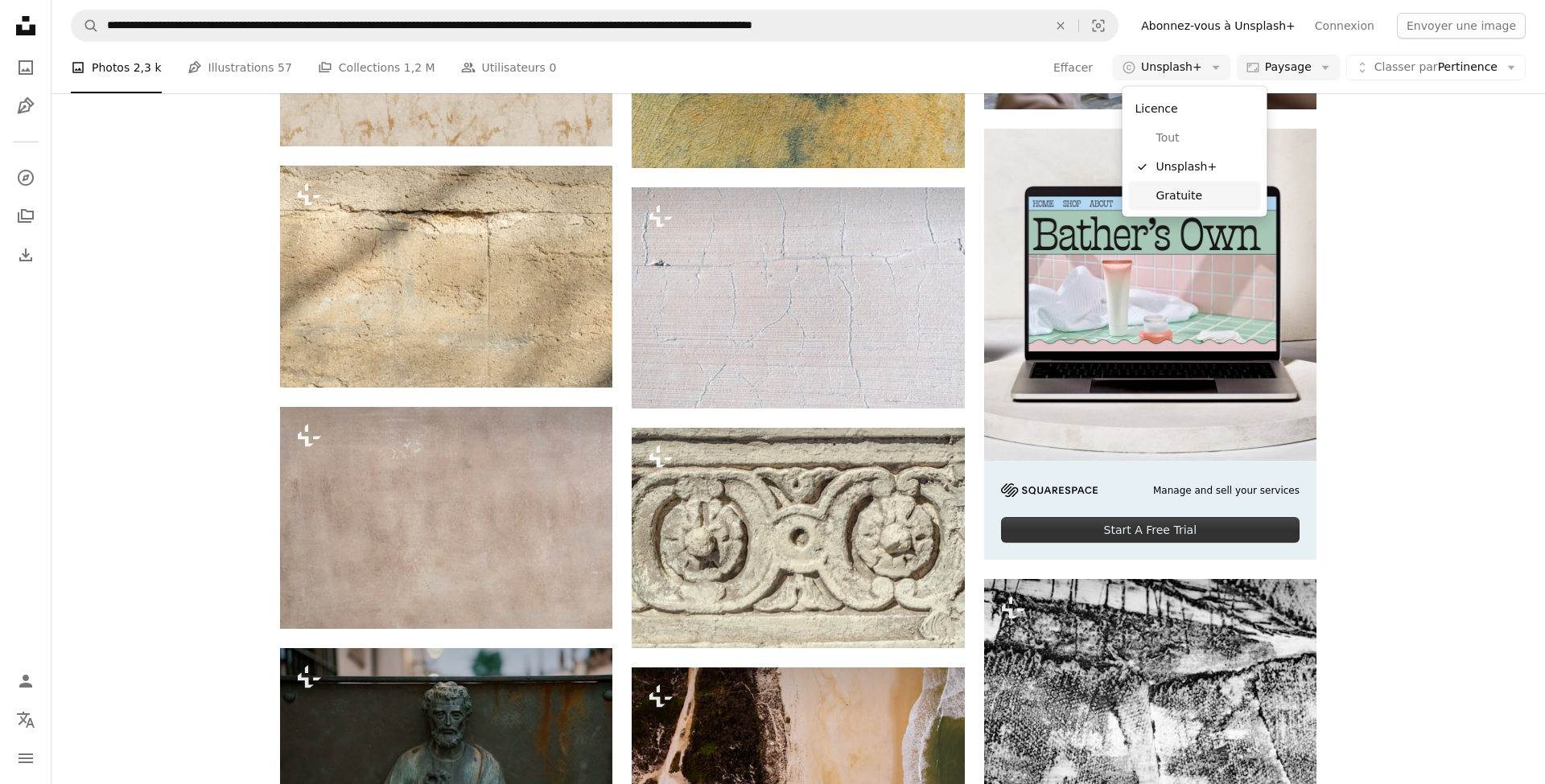
click at [1204, 194] on span "Gratuite" at bounding box center [1205, 196] width 98 height 17
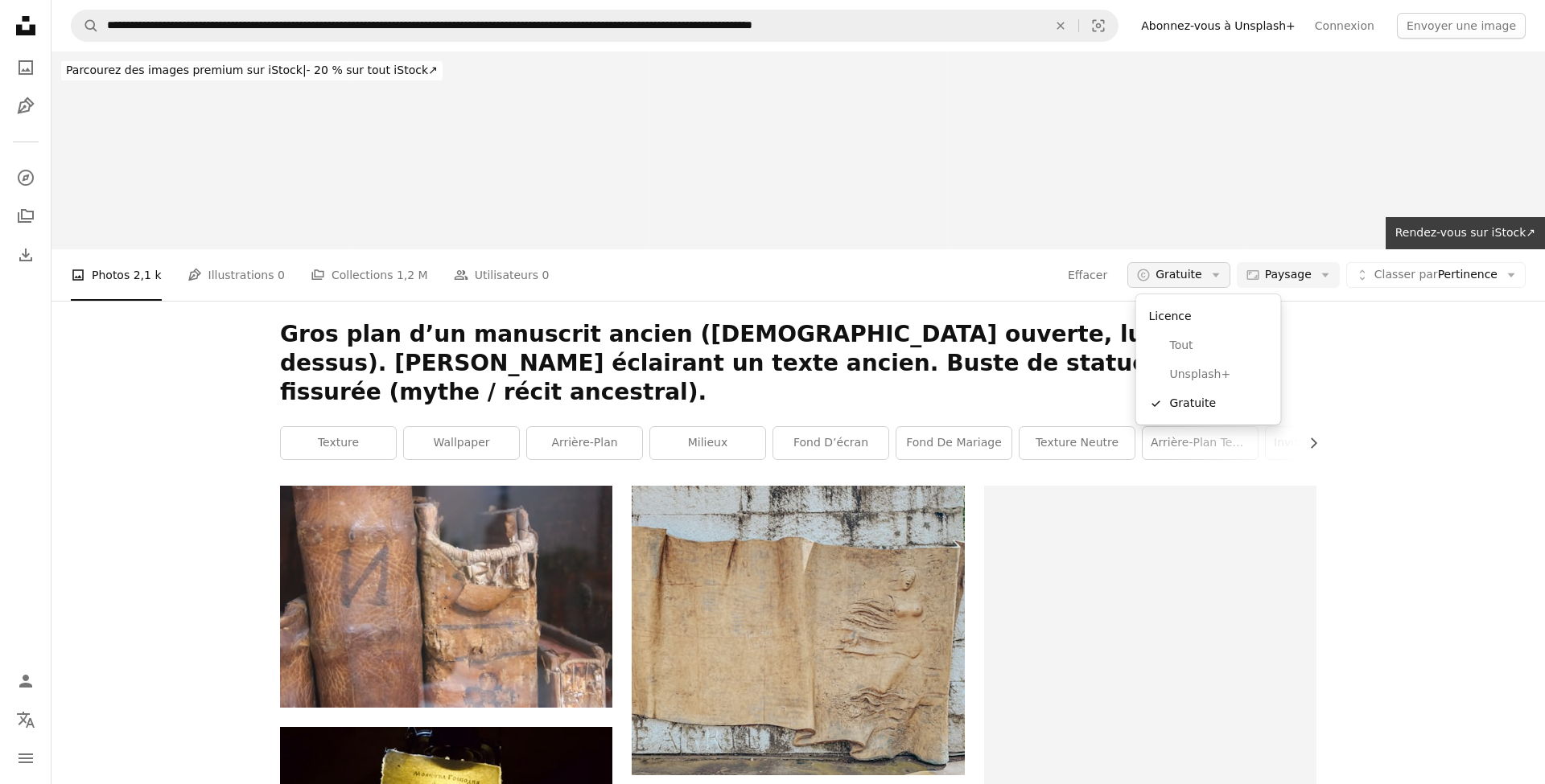
click at [1188, 283] on button "A copyright icon © Gratuite Arrow down" at bounding box center [1179, 275] width 103 height 25
click at [1192, 346] on span "Tout" at bounding box center [1219, 345] width 98 height 17
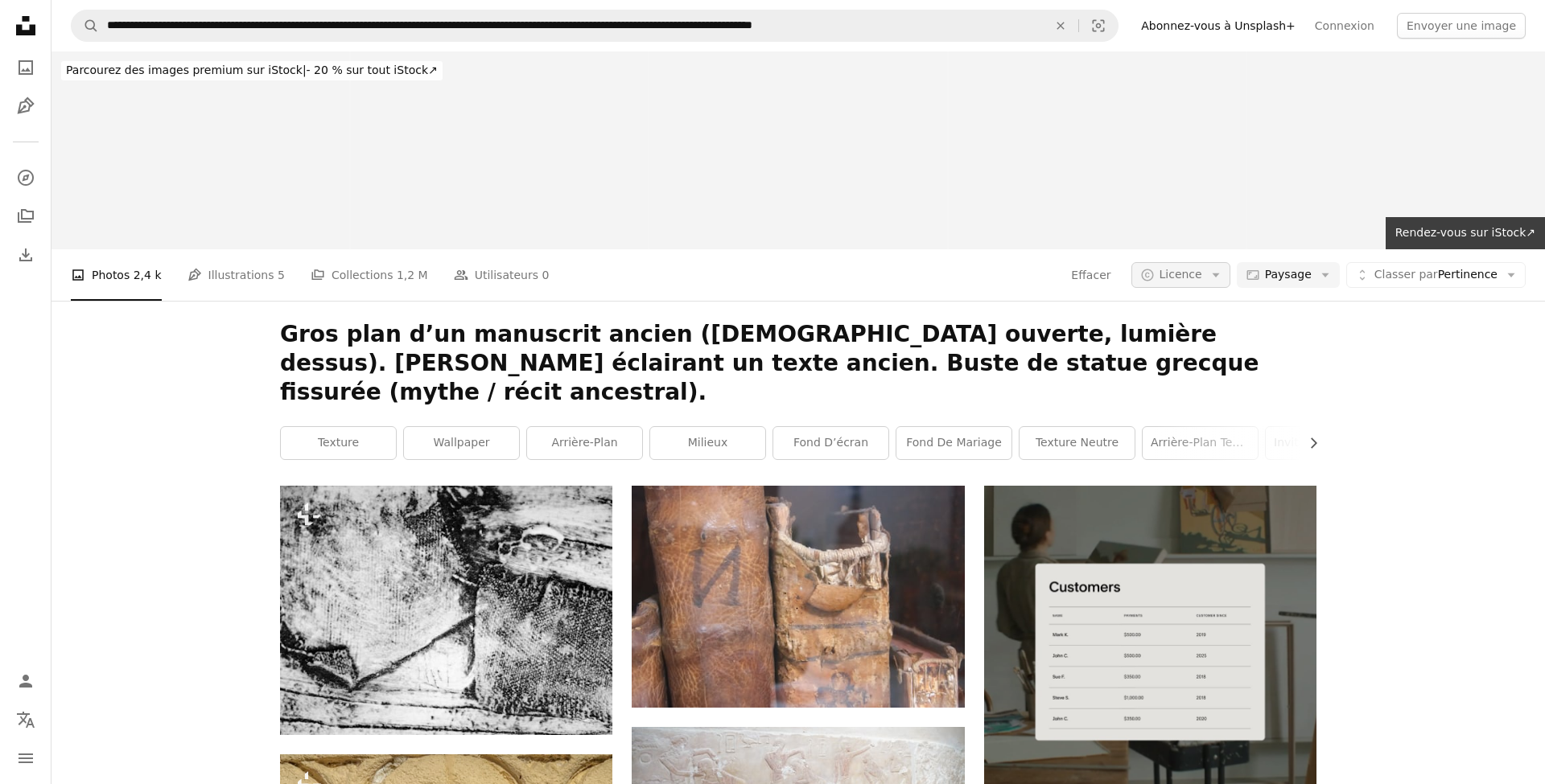
click at [1218, 271] on icon "Arrow down" at bounding box center [1215, 274] width 15 height 15
click at [1210, 398] on span "Gratuite" at bounding box center [1220, 404] width 98 height 17
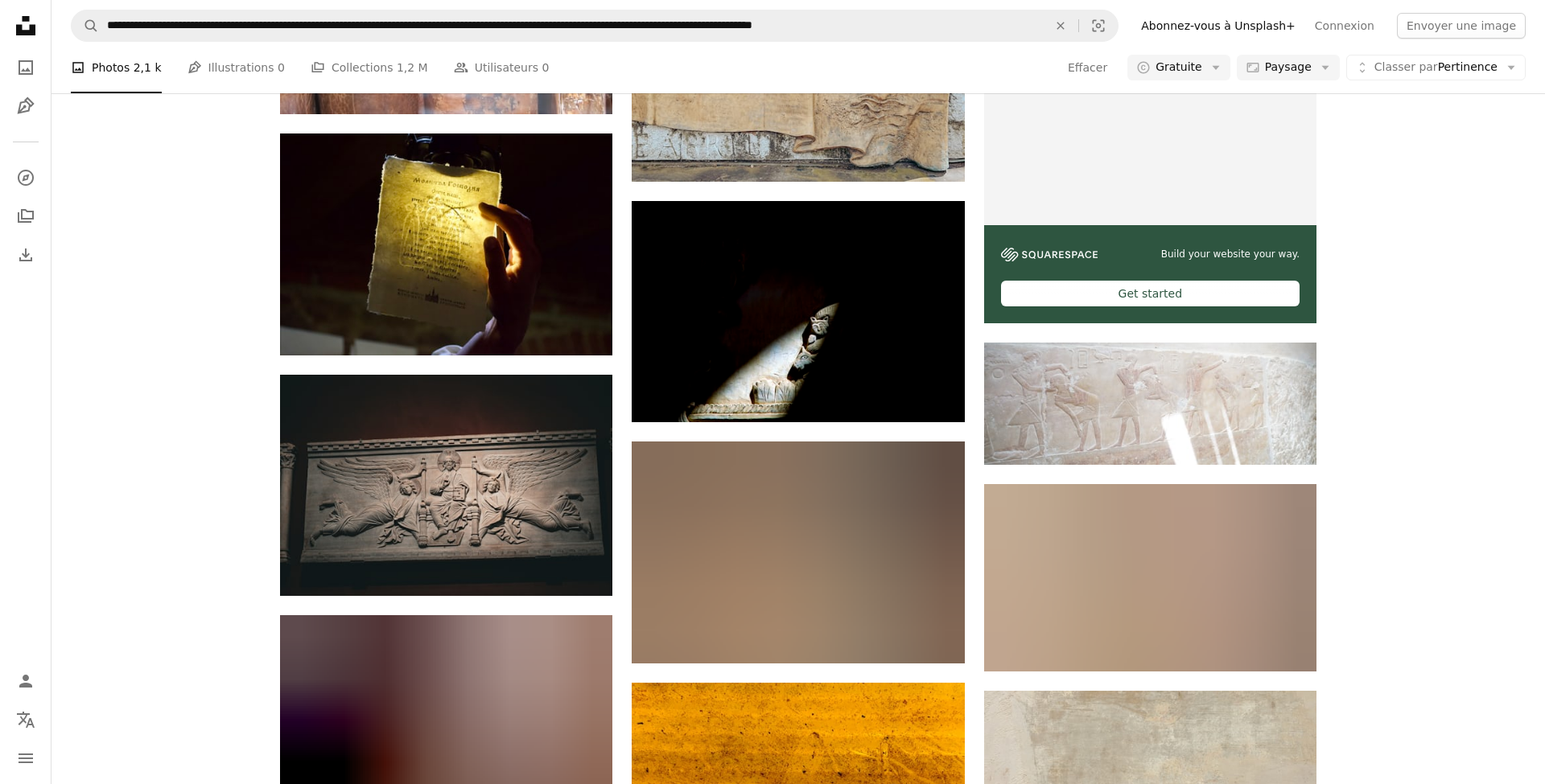
scroll to position [590, 0]
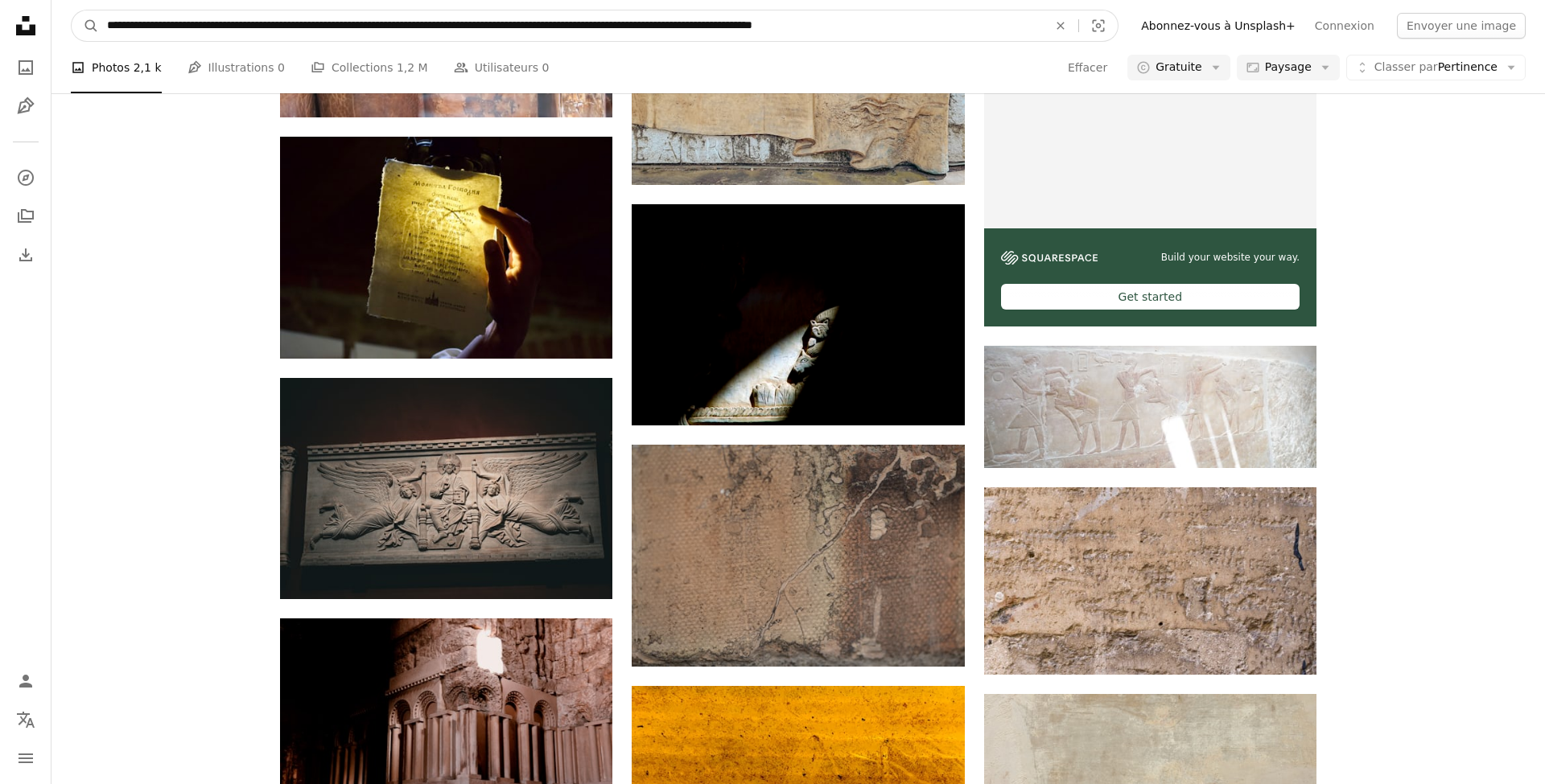
click at [509, 24] on input "**********" at bounding box center [571, 25] width 944 height 30
paste input "*******"
type input "**********"
click at [86, 25] on button "A magnifying glass" at bounding box center [86, 25] width 27 height 30
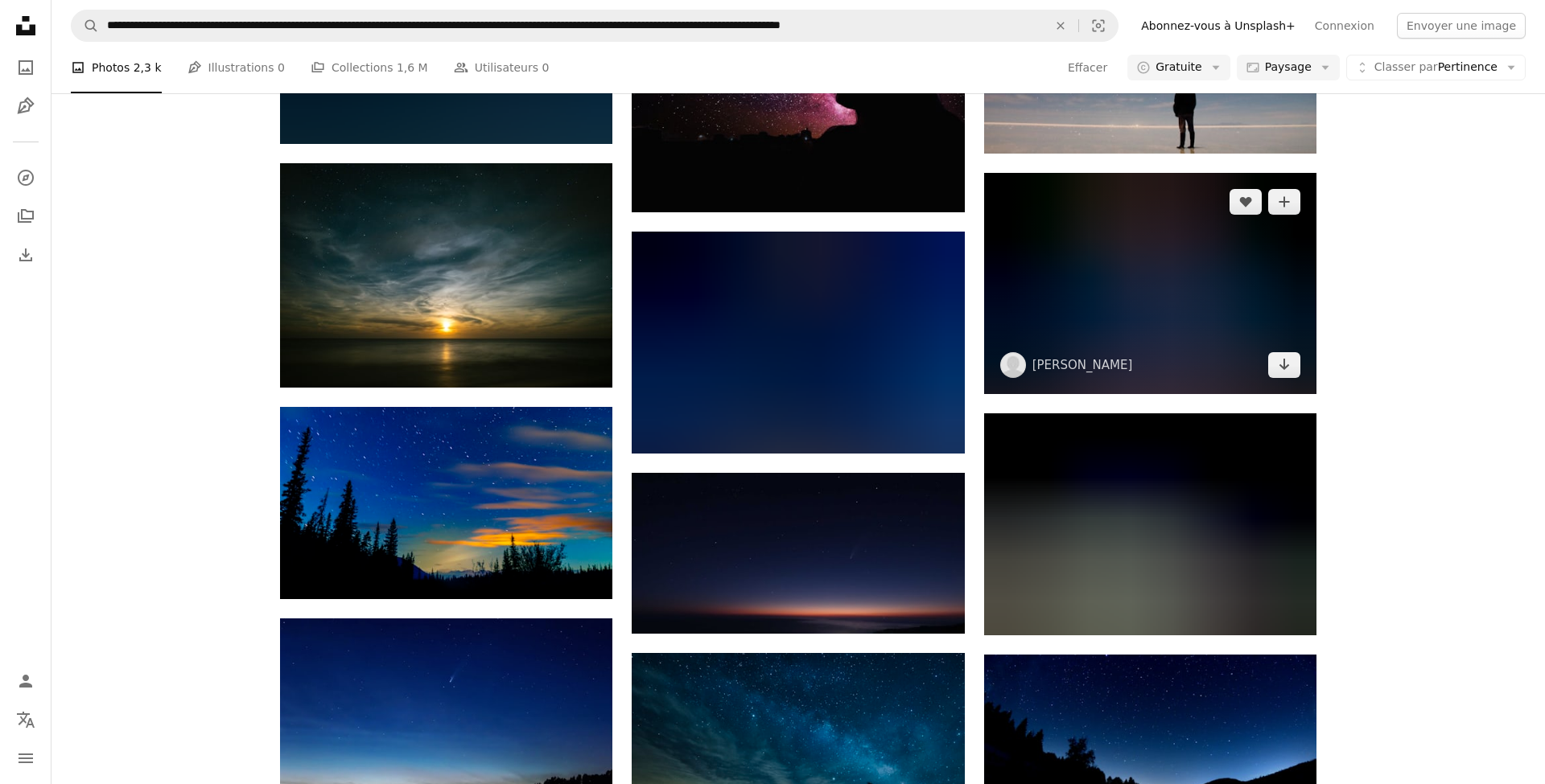
scroll to position [1006, 0]
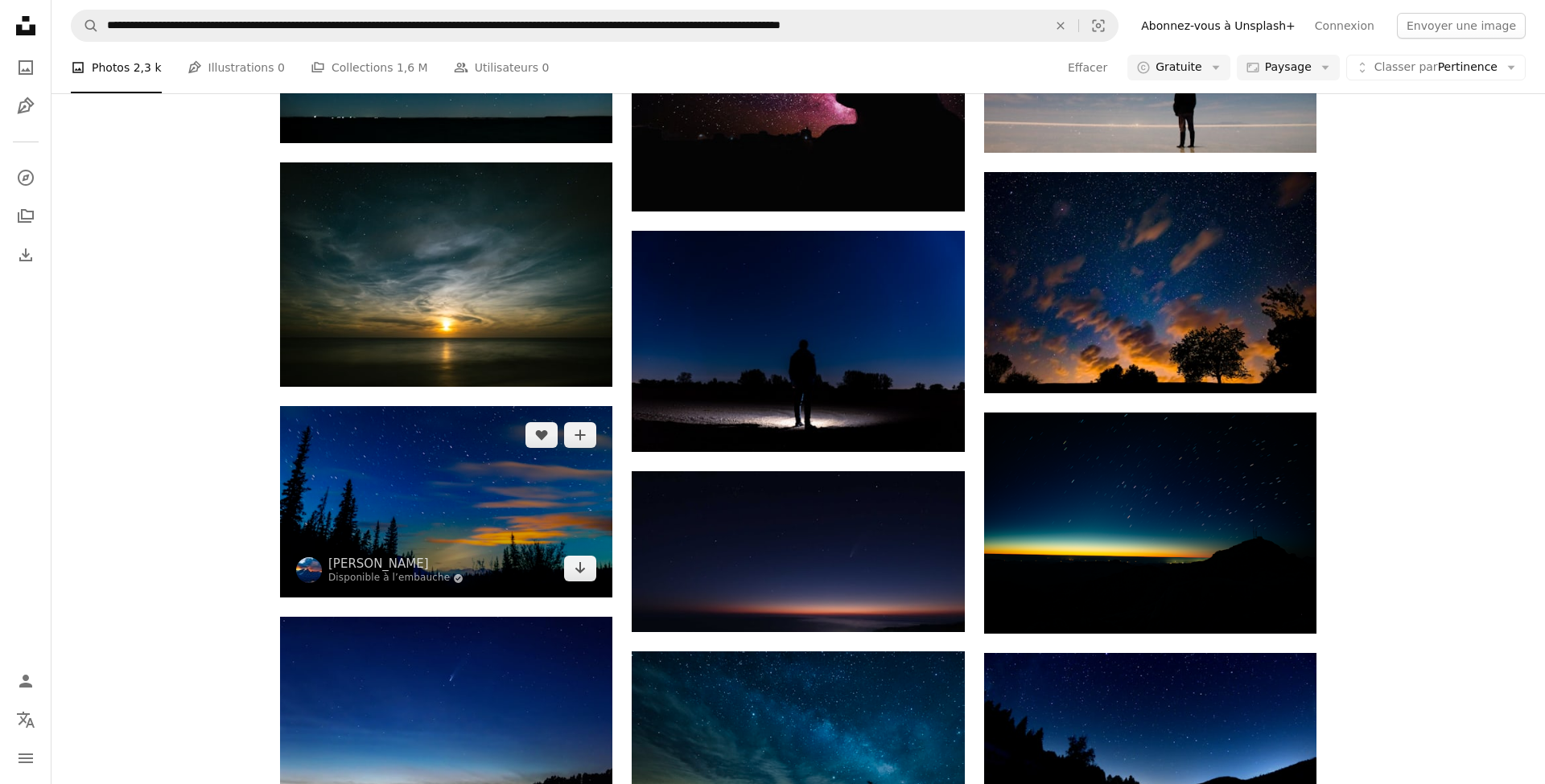
click at [356, 486] on img at bounding box center [447, 503] width 333 height 193
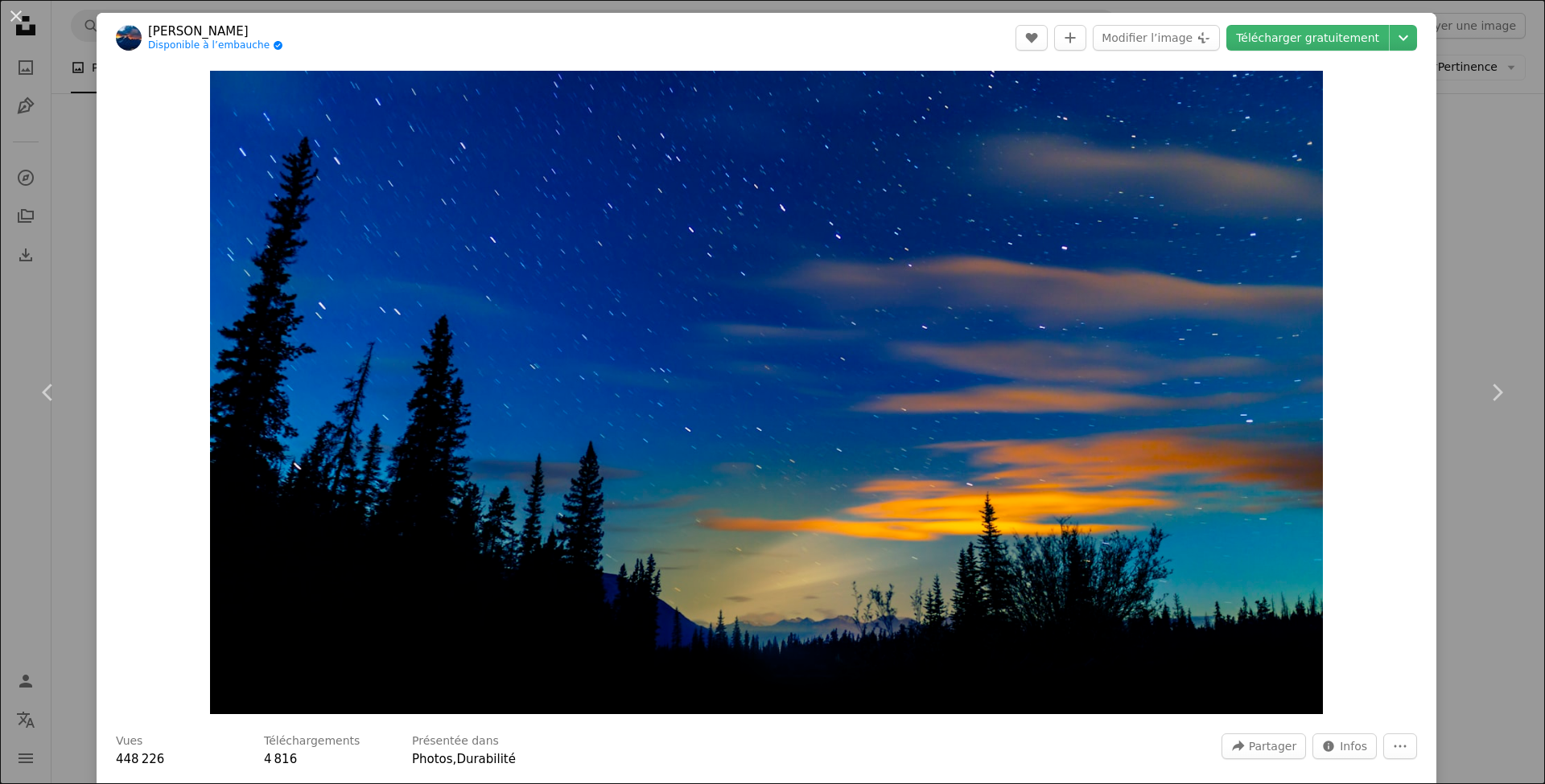
click at [54, 165] on div "An X shape Chevron left Chevron right [PERSON_NAME] Disponible à l’embauche A c…" at bounding box center [772, 392] width 1545 height 784
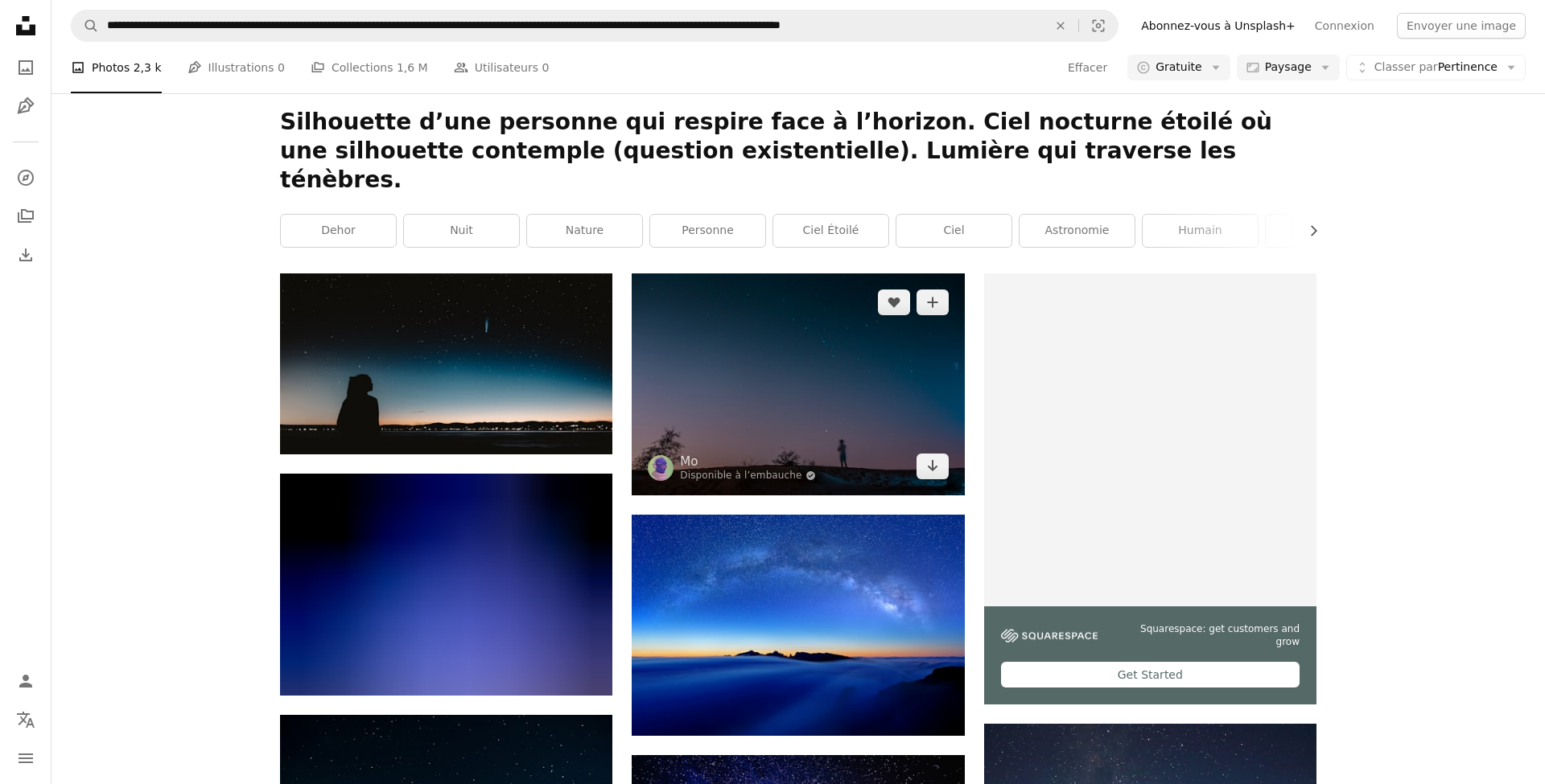
scroll to position [212, 0]
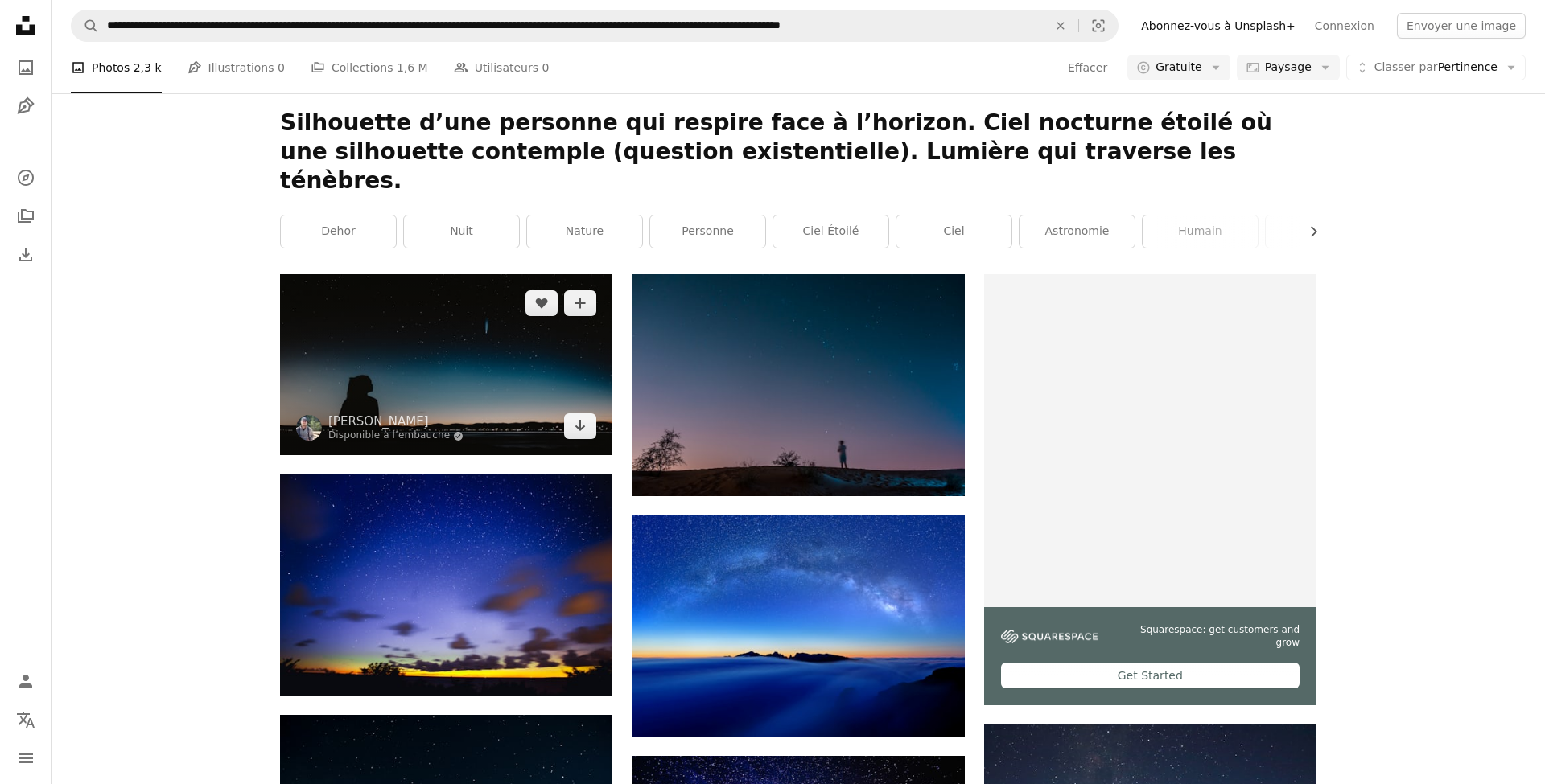
click at [497, 334] on img at bounding box center [447, 365] width 333 height 181
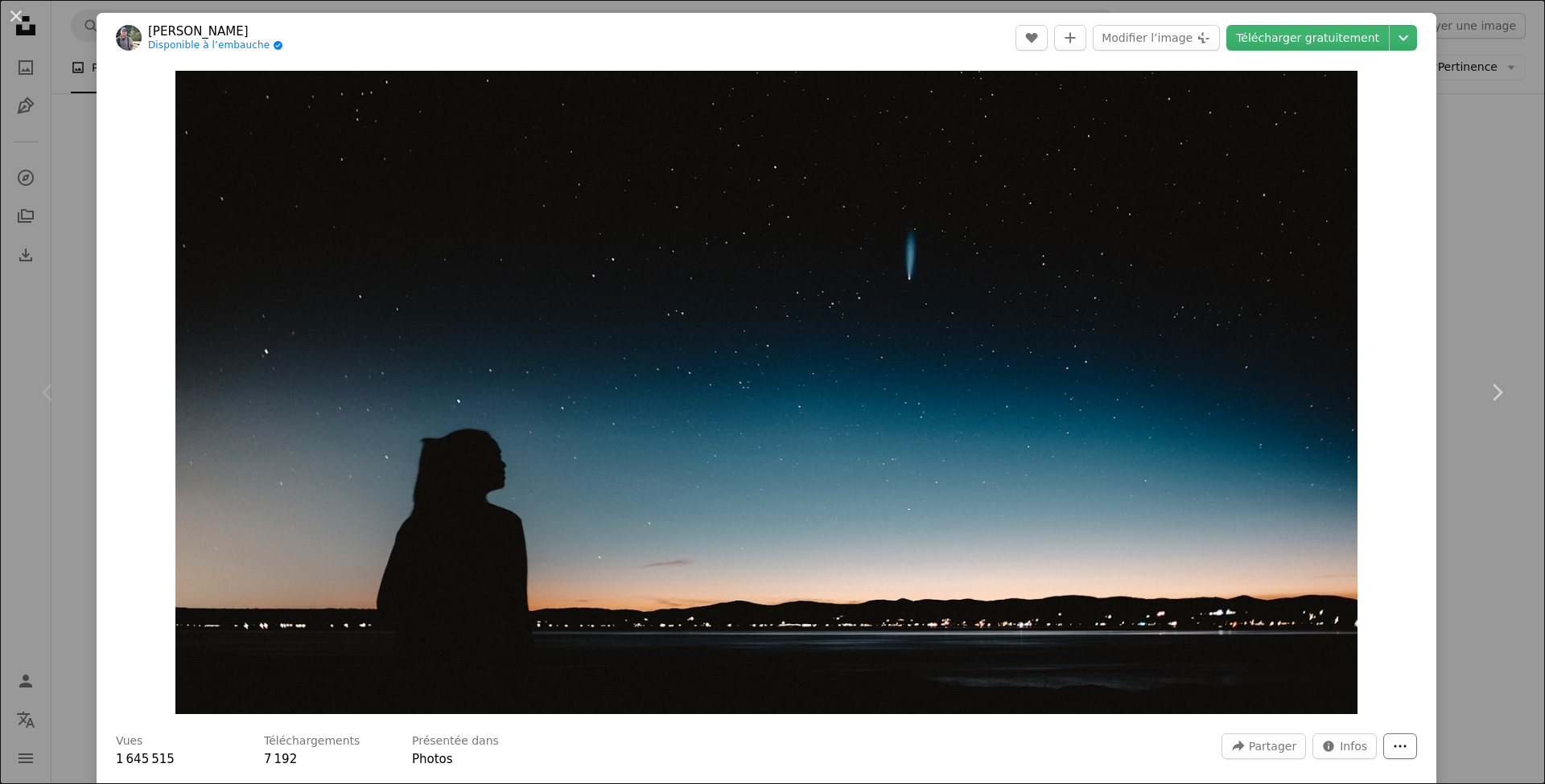
click at [1407, 747] on icon "More Actions" at bounding box center [1400, 746] width 15 height 15
click at [1055, 458] on dialog "An X shape Chevron left Chevron right [PERSON_NAME] Disponible à l’embauche A c…" at bounding box center [772, 392] width 1545 height 784
click at [1301, 33] on link "Télécharger gratuitement" at bounding box center [1308, 38] width 162 height 25
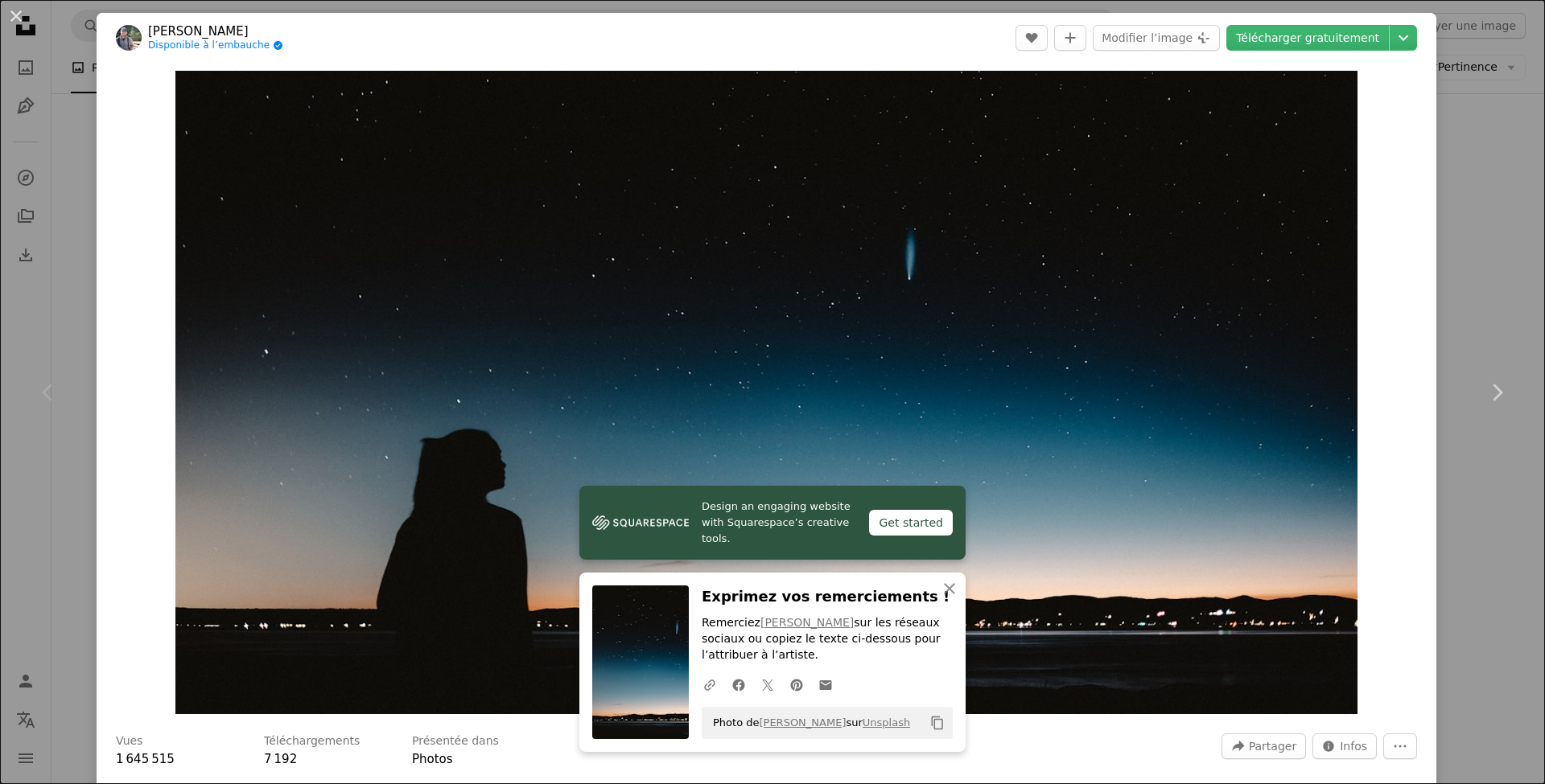
click at [1395, 519] on div "Zoom in" at bounding box center [766, 393] width 1340 height 659
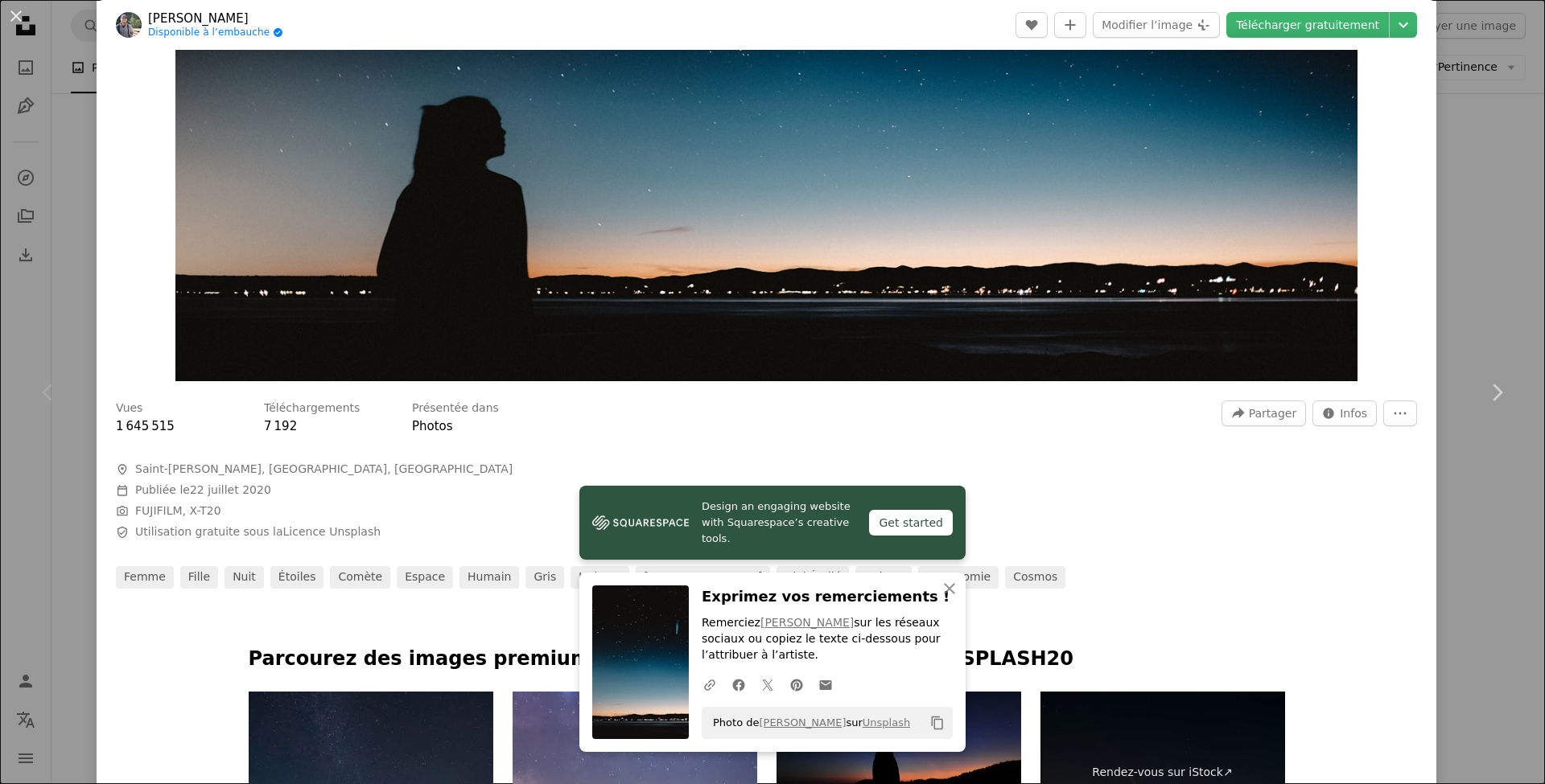
scroll to position [336, 0]
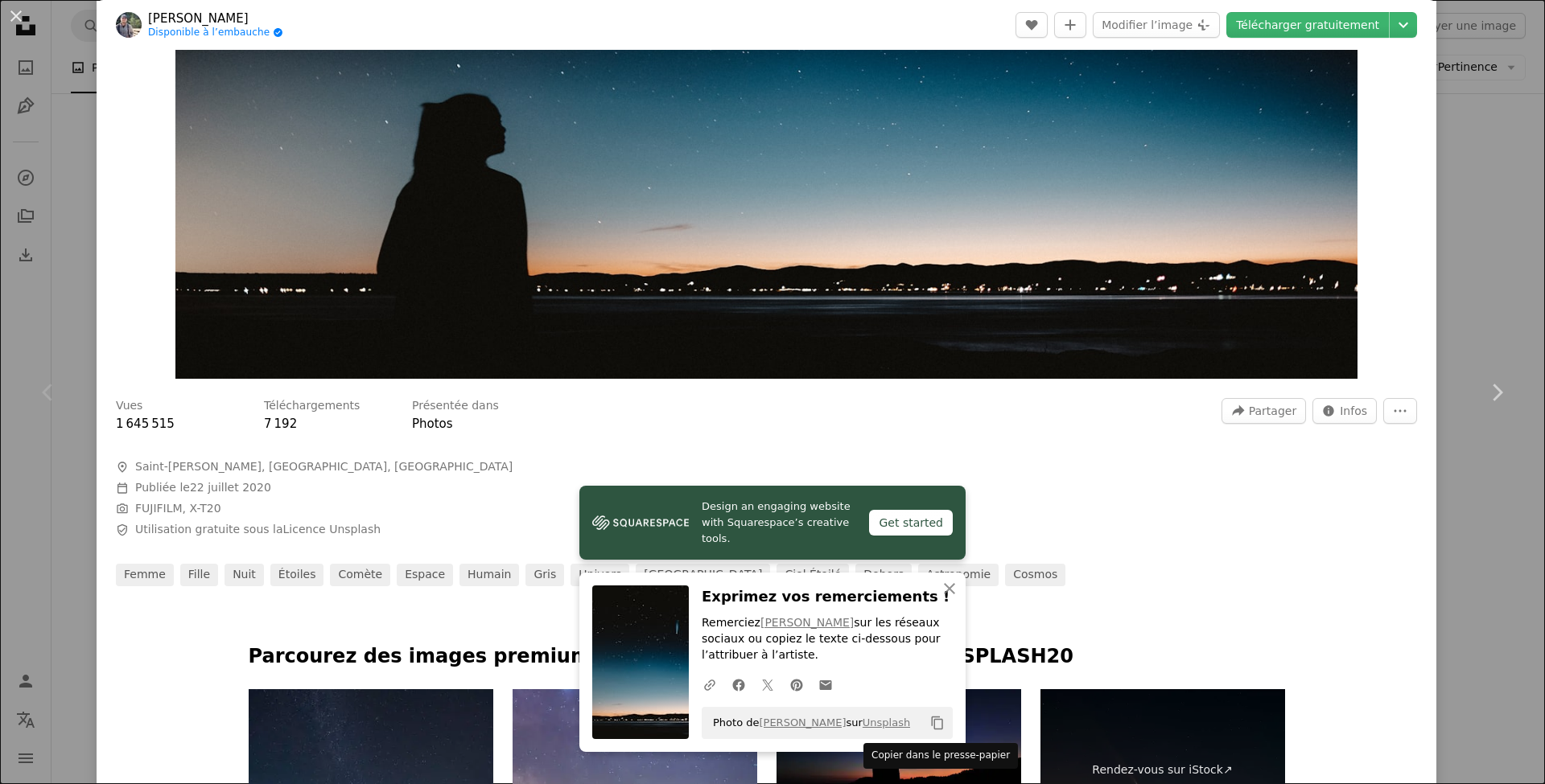
click at [934, 726] on icon "Copy content" at bounding box center [937, 723] width 15 height 15
click at [1131, 528] on div "Vues 1 645 515 Téléchargements 7 192 Présentée dans Photos A forward-right arro…" at bounding box center [766, 486] width 1340 height 199
click at [1125, 573] on div "femme fille Nuit étoiles comète espace humain gris univers Canada ciel étoilé d…" at bounding box center [767, 575] width 1302 height 22
click at [952, 587] on icon "An X shape" at bounding box center [950, 589] width 19 height 19
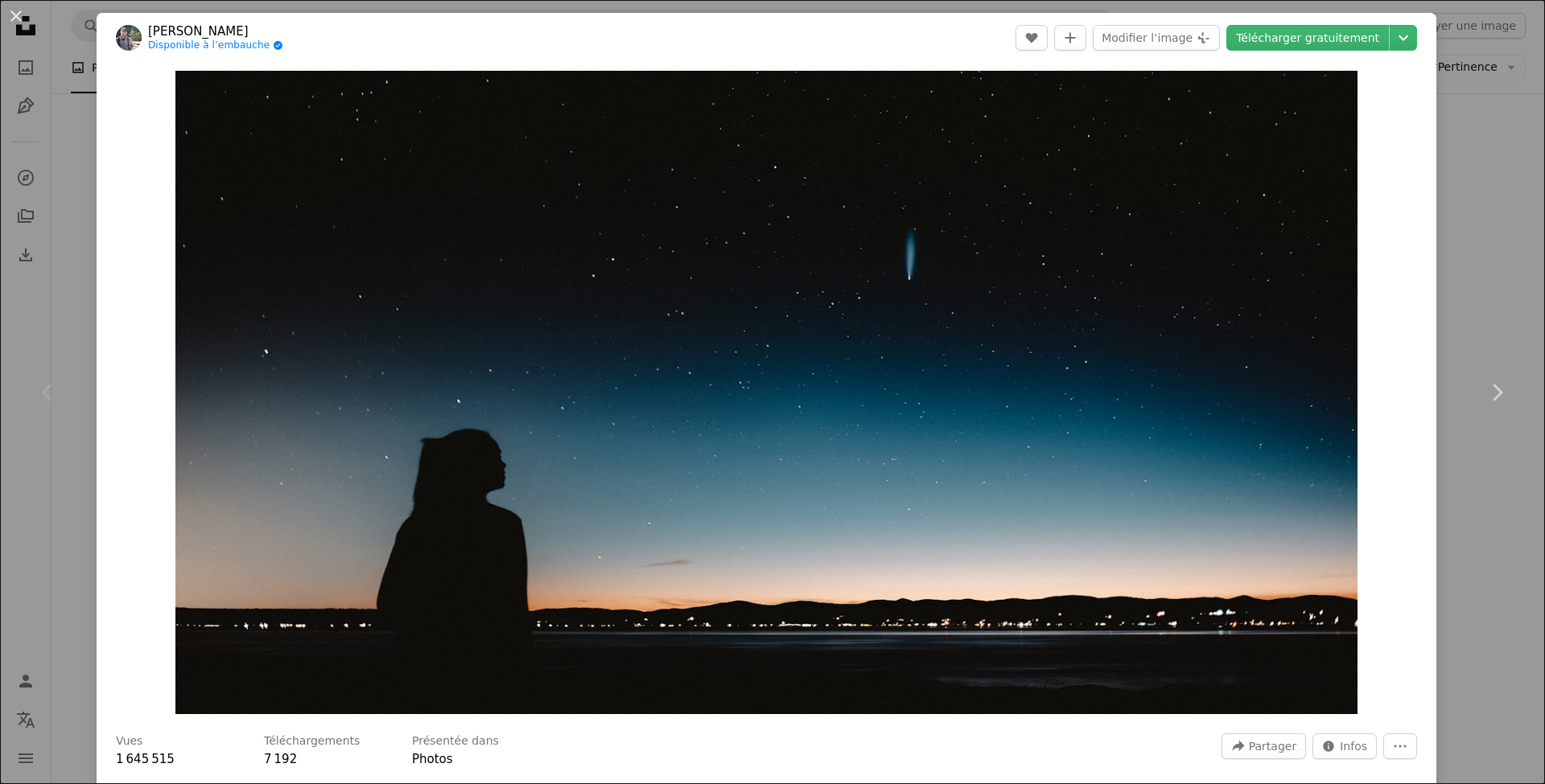
scroll to position [0, 0]
click at [18, 17] on button "An X shape" at bounding box center [17, 17] width 19 height 19
